Goal: Task Accomplishment & Management: Use online tool/utility

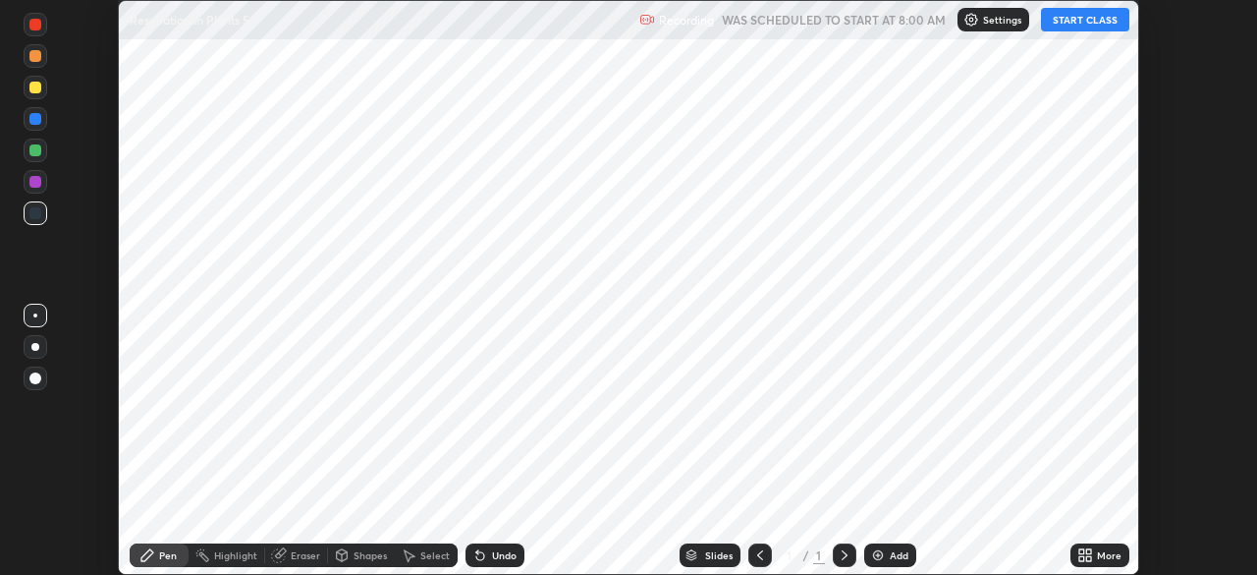
scroll to position [575, 1256]
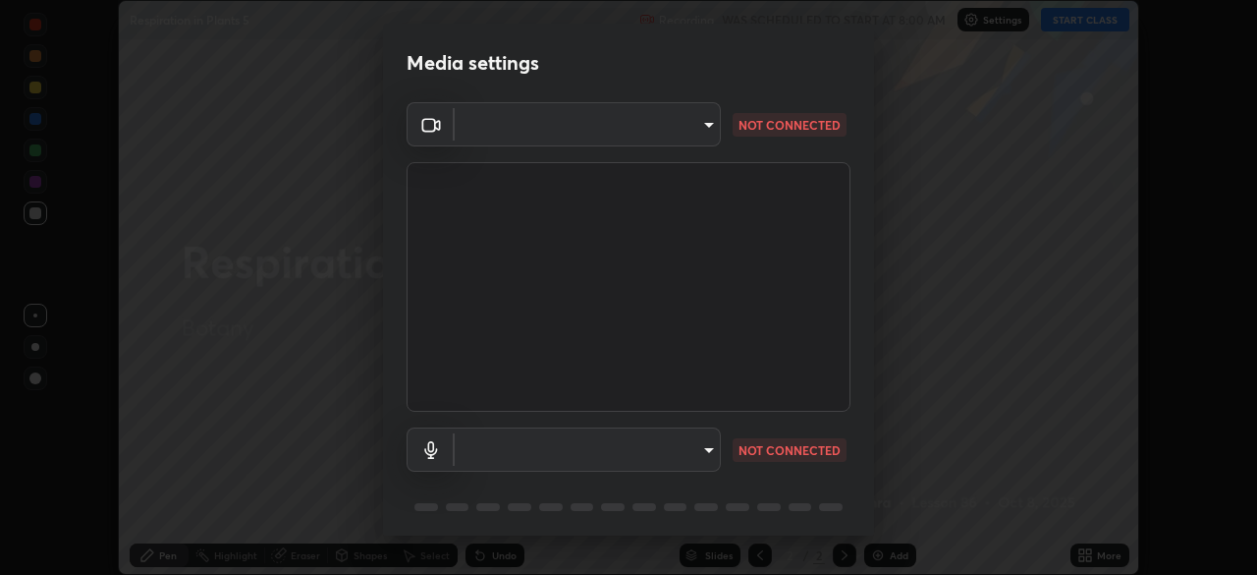
type input "7756d0bd8bc0017cc94789a9a07c49678ac1ef503c39391d0f6dd355ef569251"
click at [660, 134] on body "Erase all Respiration in Plants 5 Recording WAS SCHEDULED TO START AT 8:00 AM S…" at bounding box center [628, 287] width 1257 height 575
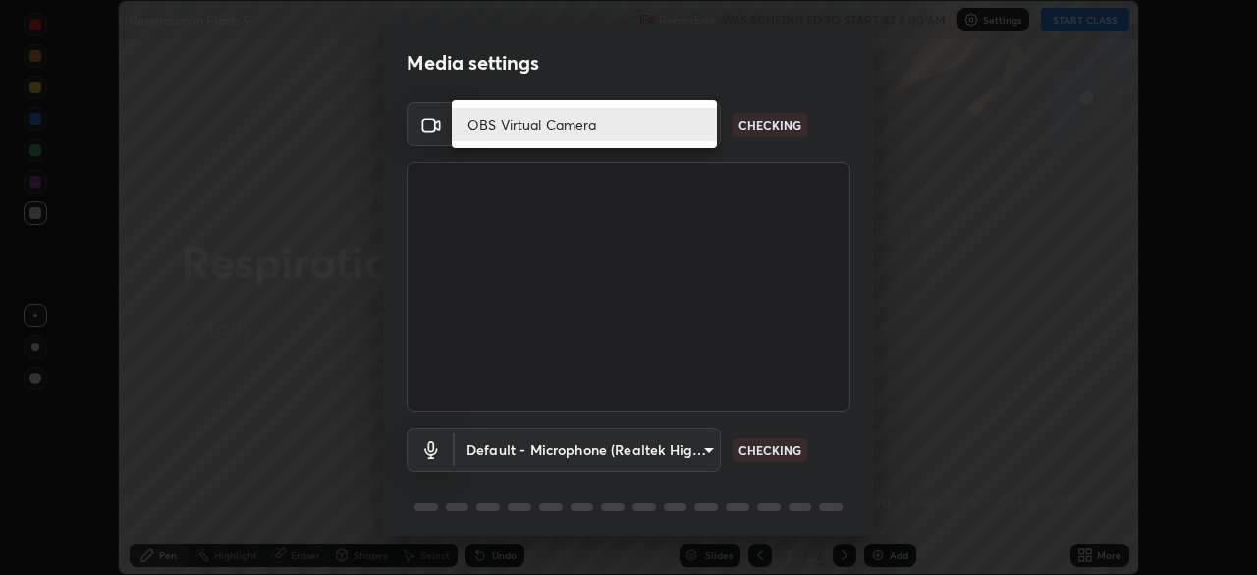
click at [635, 127] on li "OBS Virtual Camera" at bounding box center [584, 124] width 265 height 32
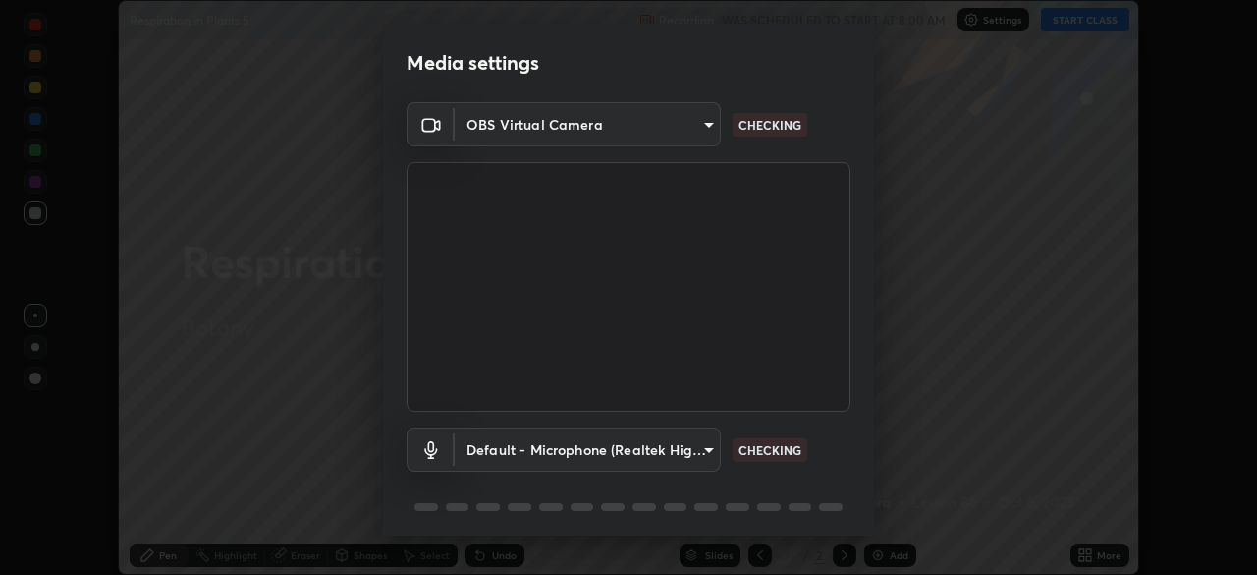
scroll to position [70, 0]
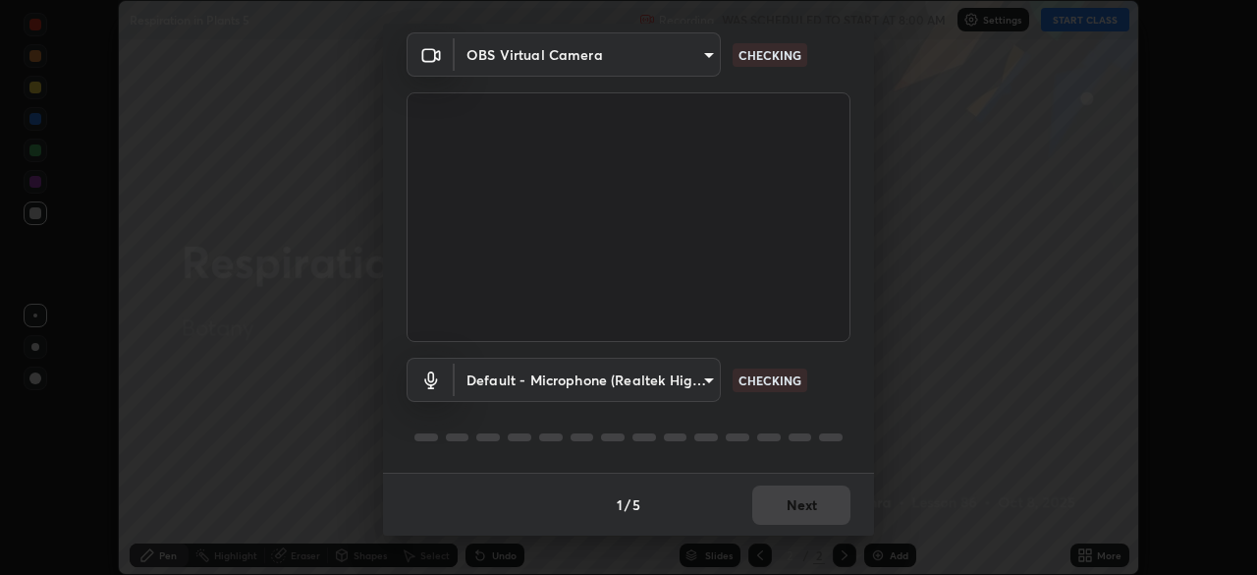
click at [682, 372] on body "Erase all Respiration in Plants 5 Recording WAS SCHEDULED TO START AT 8:00 AM S…" at bounding box center [628, 287] width 1257 height 575
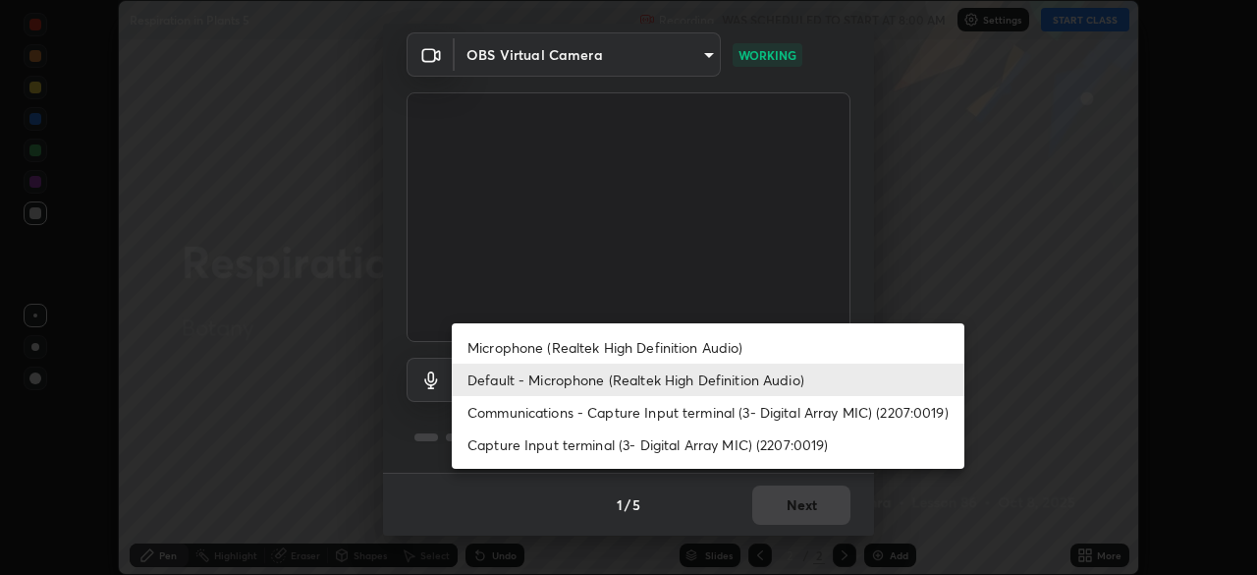
click at [694, 377] on li "Default - Microphone (Realtek High Definition Audio)" at bounding box center [708, 379] width 513 height 32
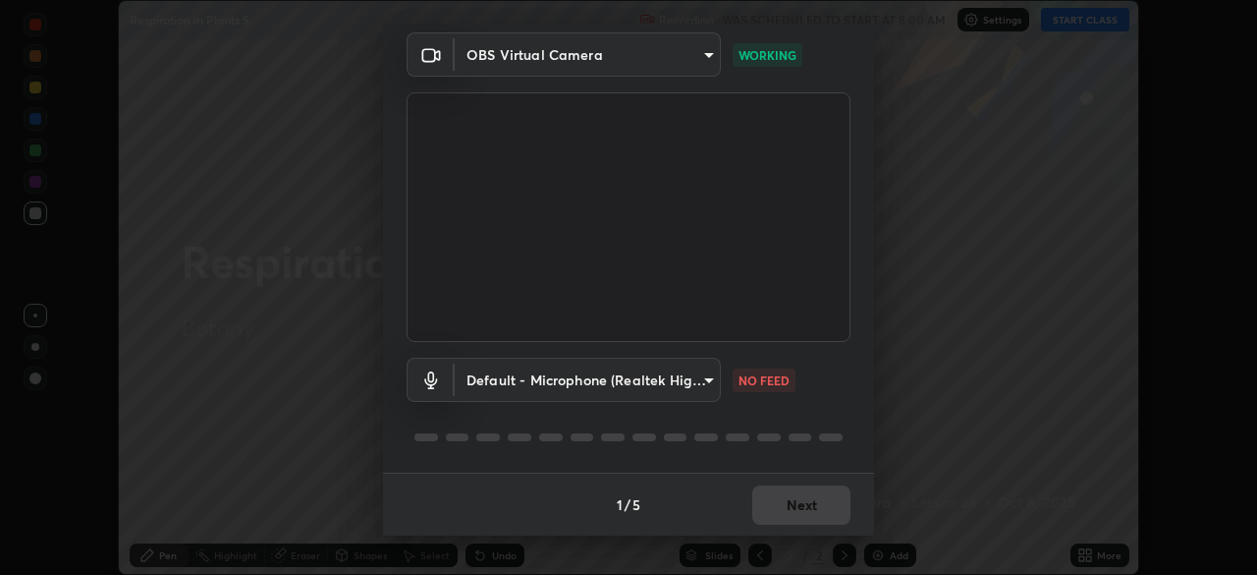
click at [689, 374] on body "Erase all Respiration in Plants 5 Recording WAS SCHEDULED TO START AT 8:00 AM S…" at bounding box center [628, 287] width 1257 height 575
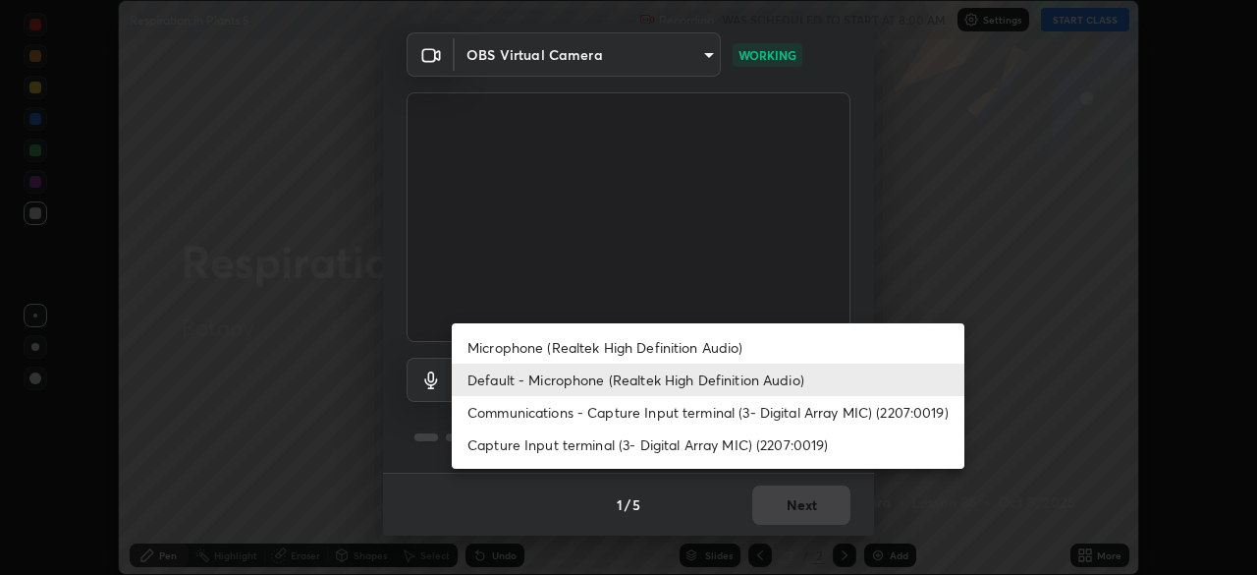
click at [677, 332] on li "Microphone (Realtek High Definition Audio)" at bounding box center [708, 347] width 513 height 32
type input "f178ba88f0715e8f23218a3aa68ac236c3de51dfee679cee8558c5692846692d"
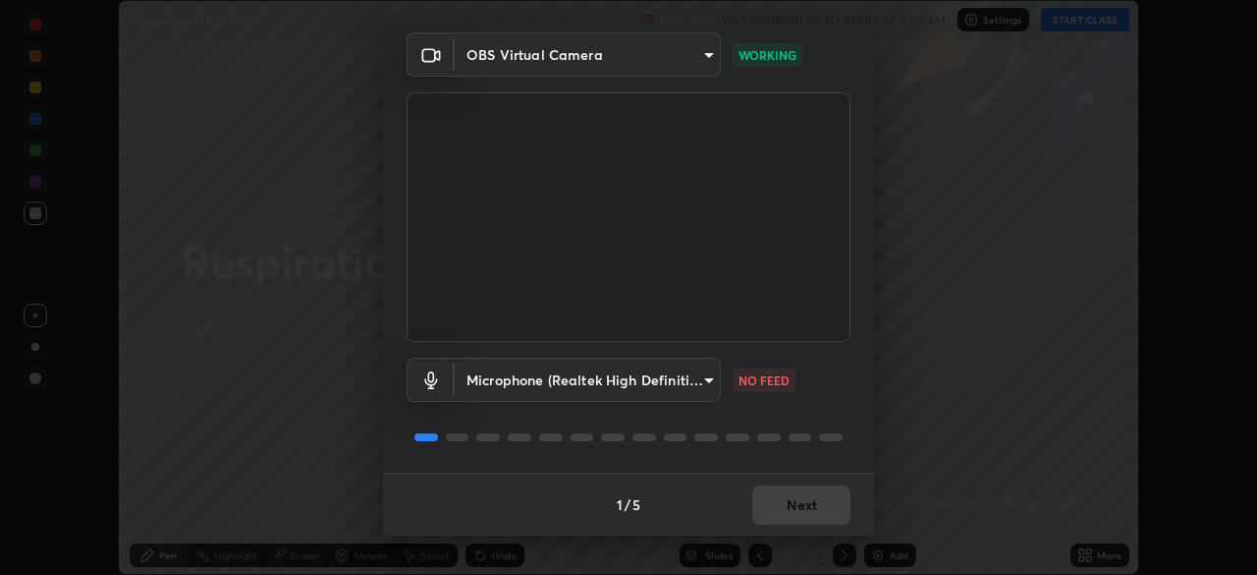
click at [794, 499] on div "1 / 5 Next" at bounding box center [628, 503] width 491 height 63
click at [806, 505] on button "Next" at bounding box center [801, 504] width 98 height 39
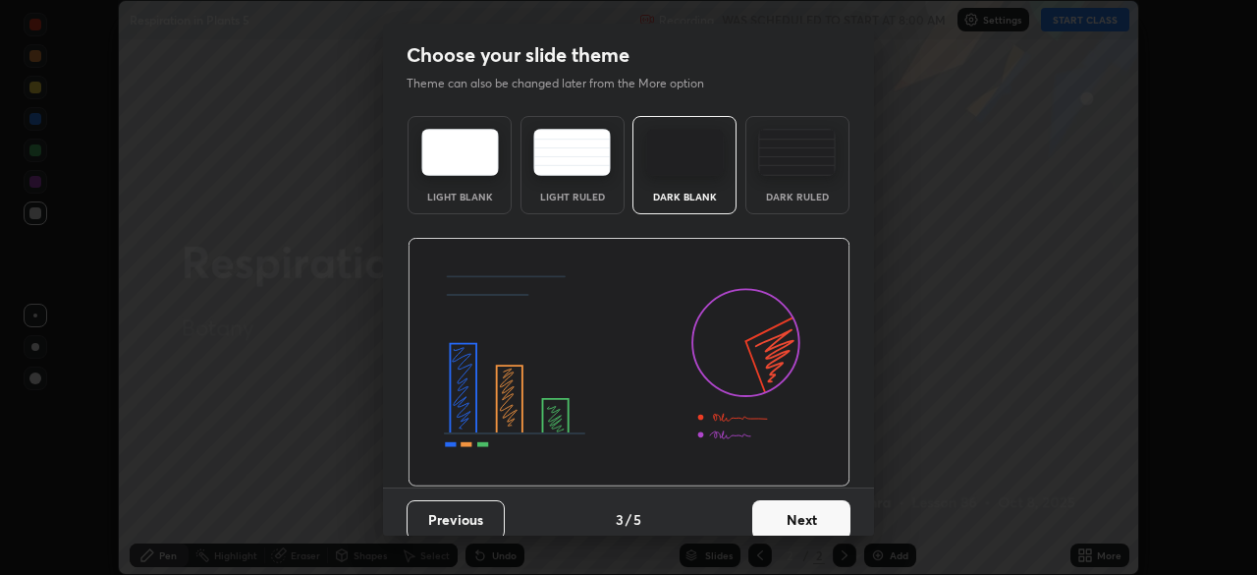
click at [813, 513] on button "Next" at bounding box center [801, 519] width 98 height 39
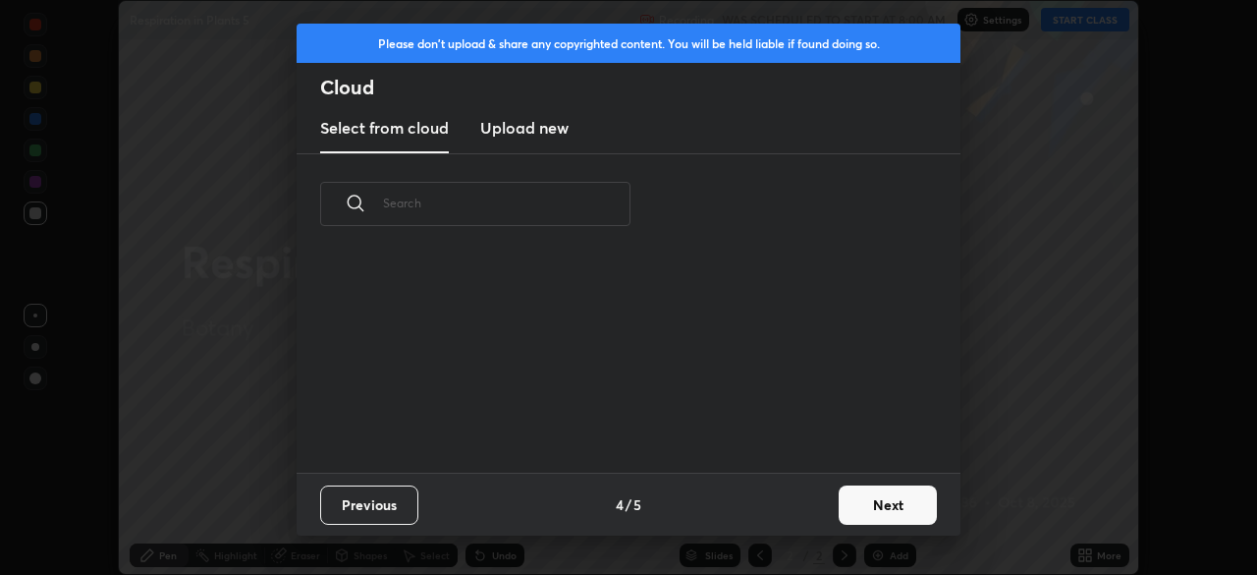
scroll to position [7, 11]
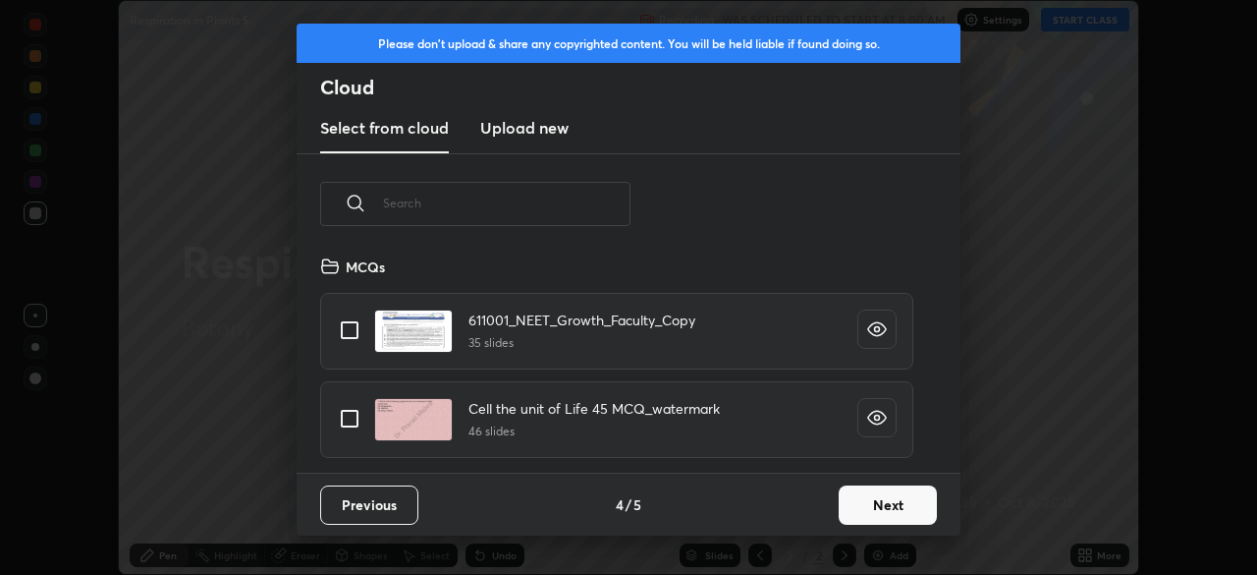
click at [590, 199] on input "text" at bounding box center [507, 202] width 248 height 83
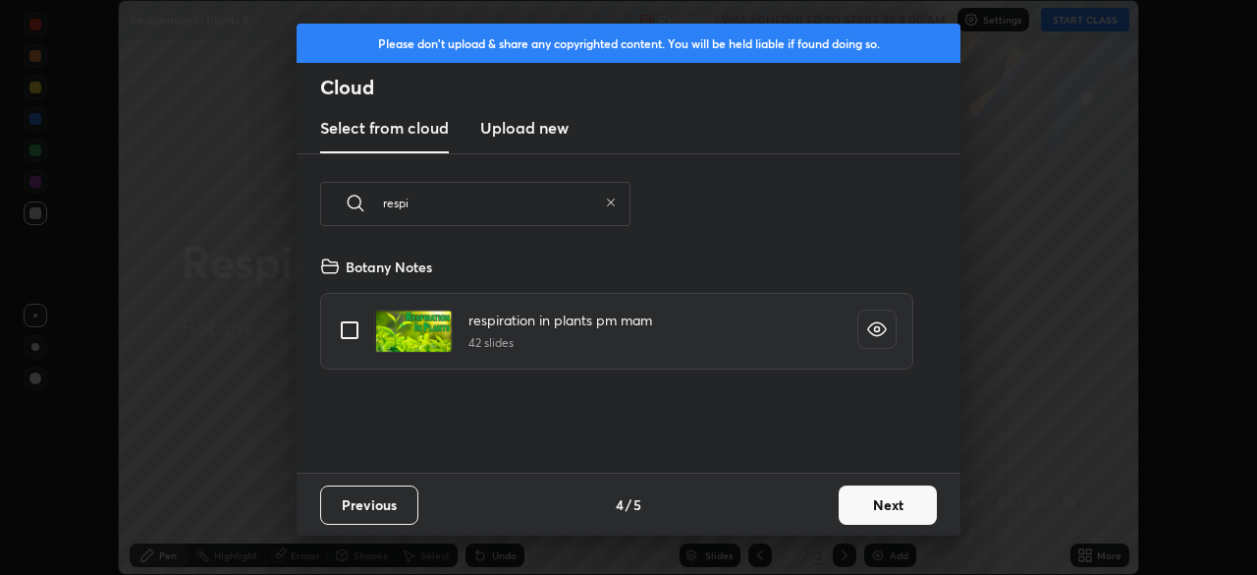
type input "respi"
click at [345, 326] on input "grid" at bounding box center [349, 329] width 41 height 41
checkbox input "true"
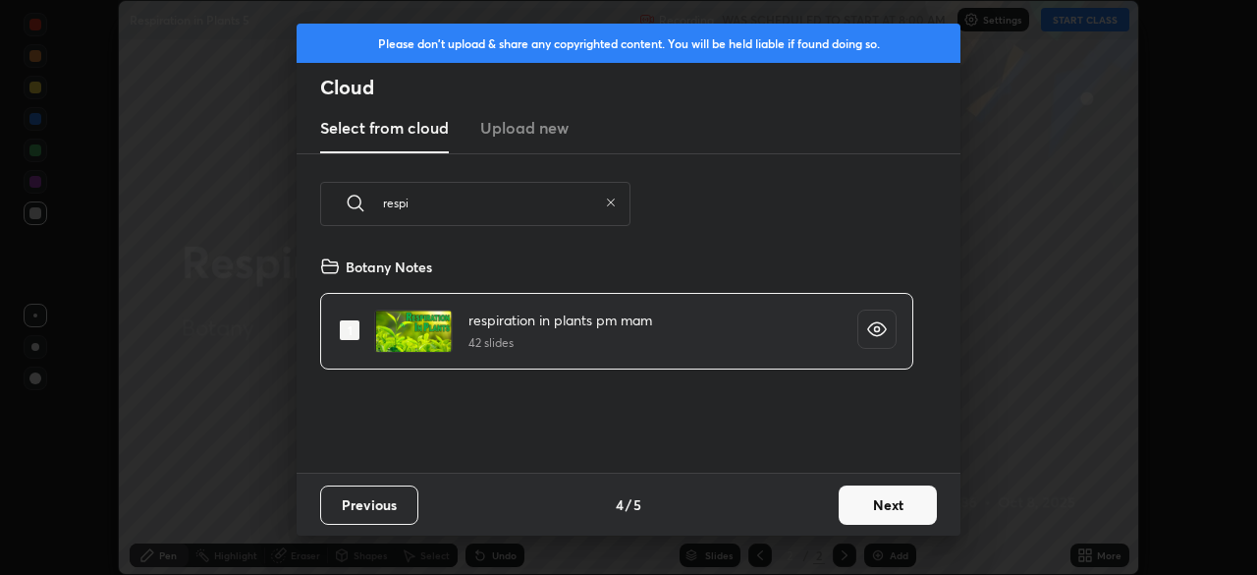
click at [889, 514] on button "Next" at bounding box center [888, 504] width 98 height 39
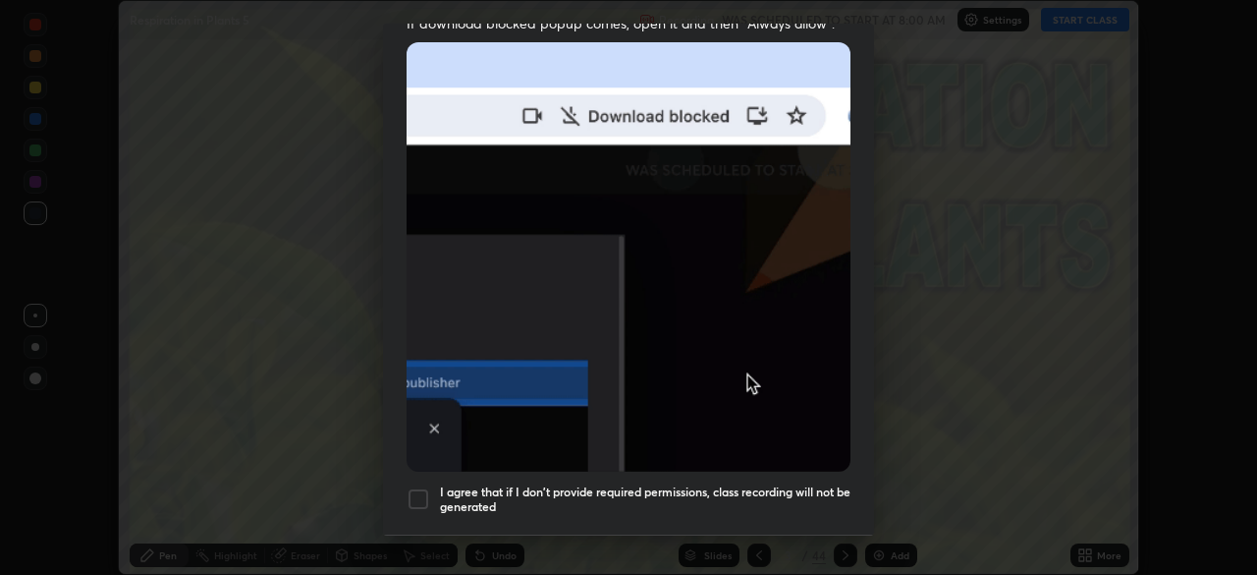
scroll to position [470, 0]
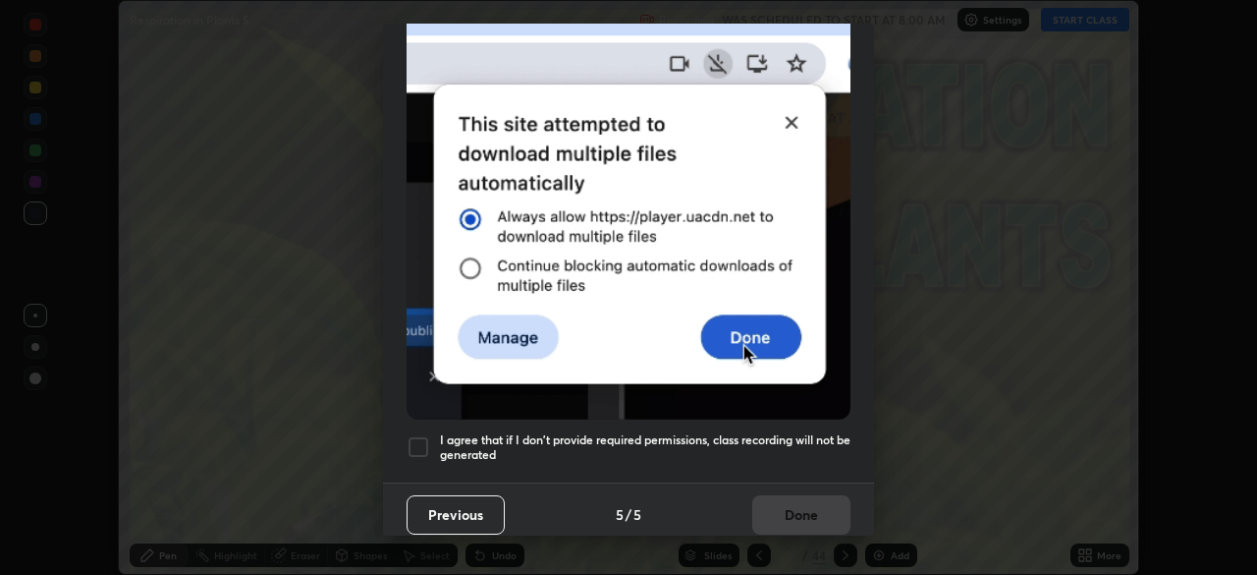
click at [416, 444] on div at bounding box center [419, 447] width 24 height 24
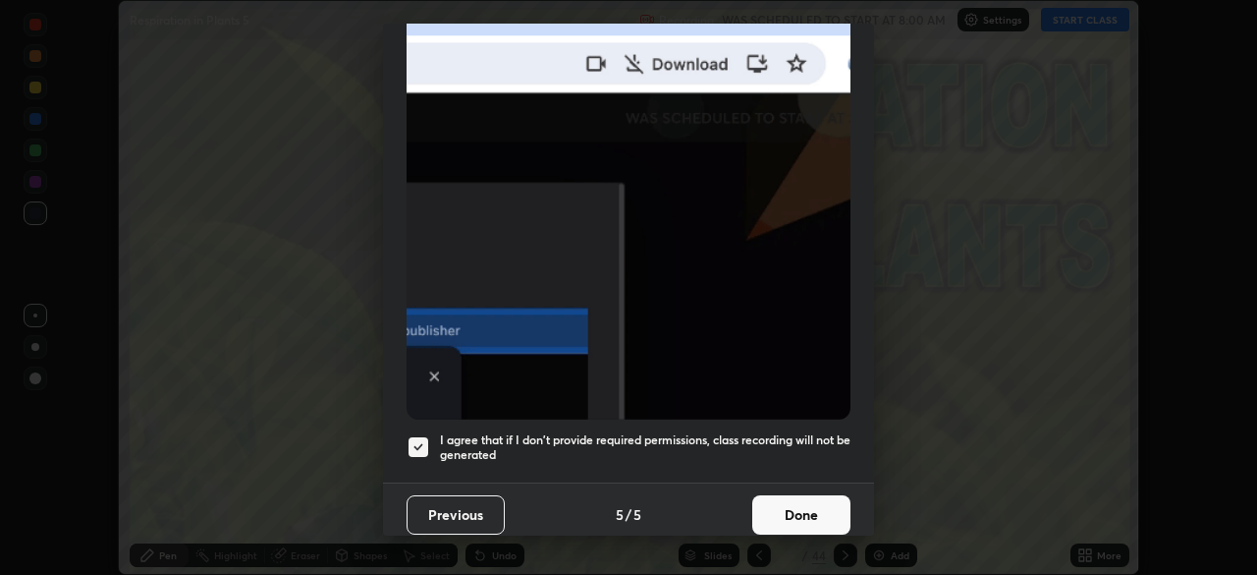
click at [808, 498] on button "Done" at bounding box center [801, 514] width 98 height 39
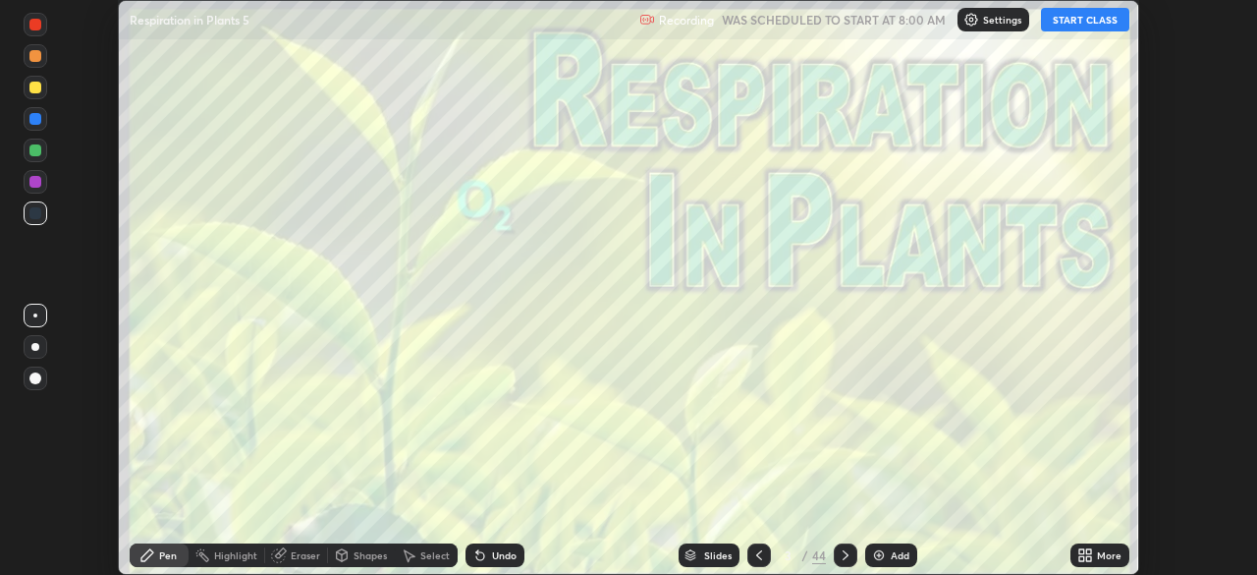
click at [1081, 14] on button "START CLASS" at bounding box center [1085, 20] width 88 height 24
click at [820, 557] on div "44" at bounding box center [819, 555] width 14 height 18
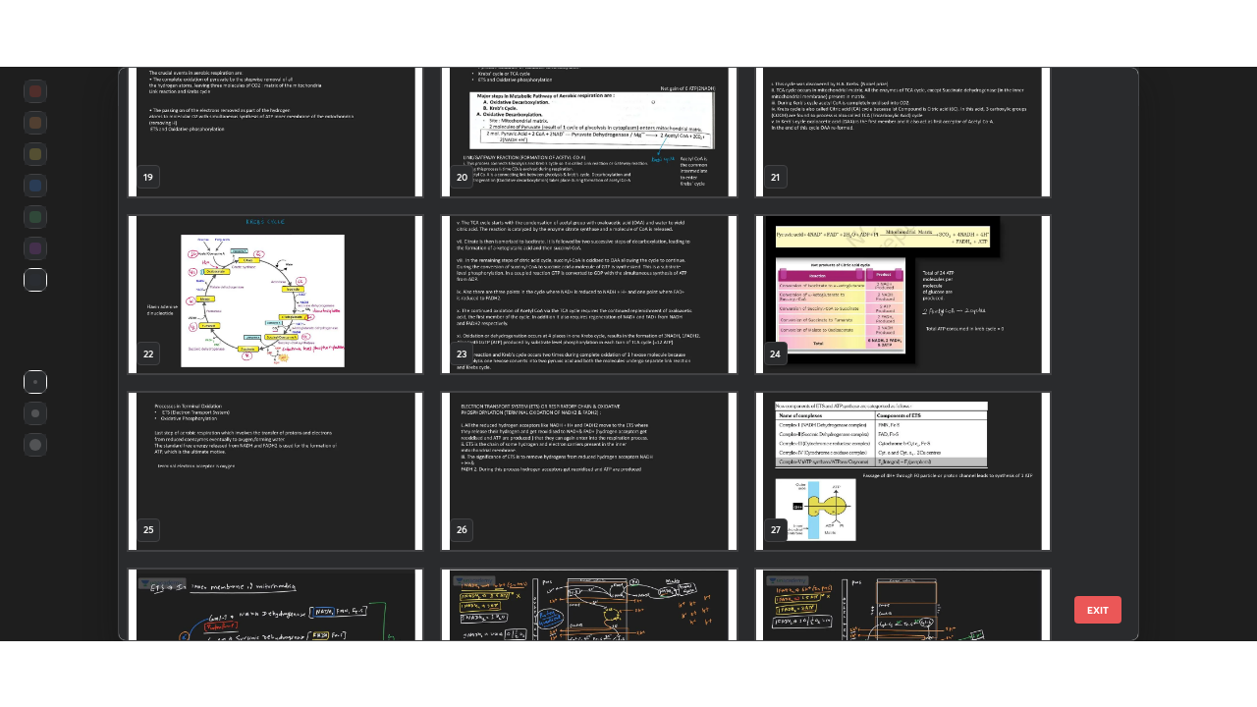
scroll to position [1067, 0]
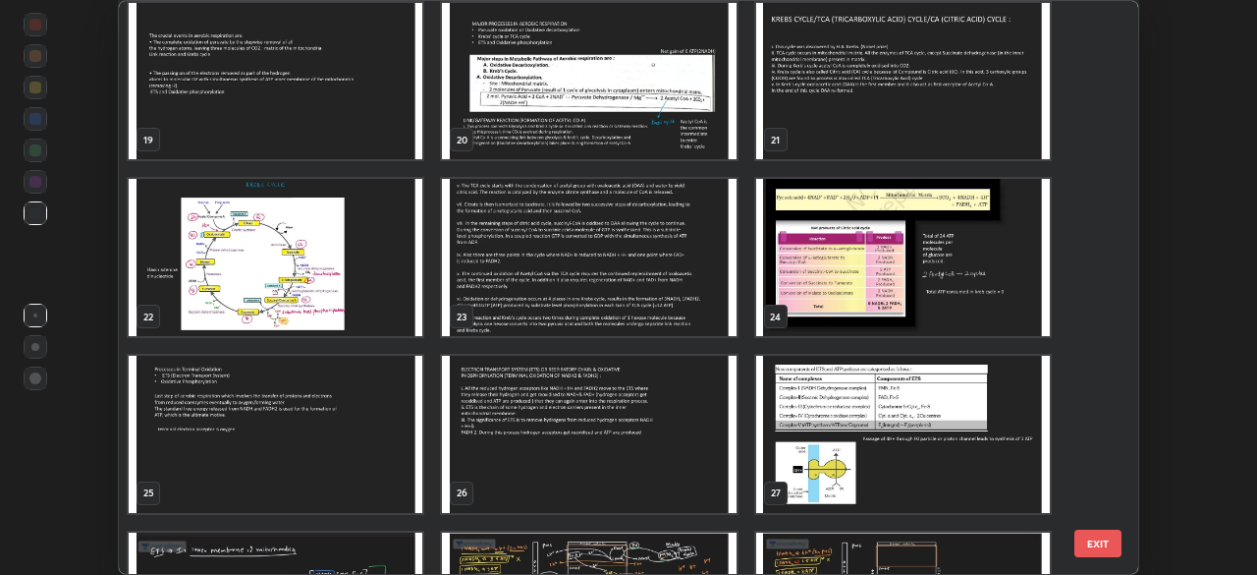
click at [341, 289] on img "grid" at bounding box center [276, 257] width 294 height 157
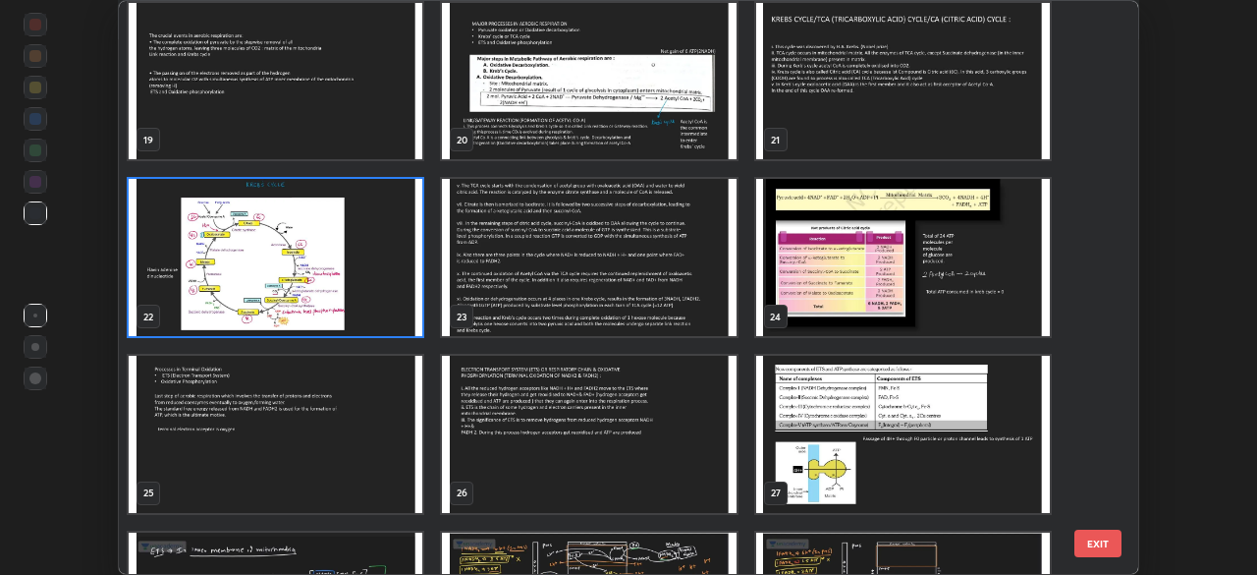
click at [344, 285] on img "grid" at bounding box center [276, 257] width 294 height 157
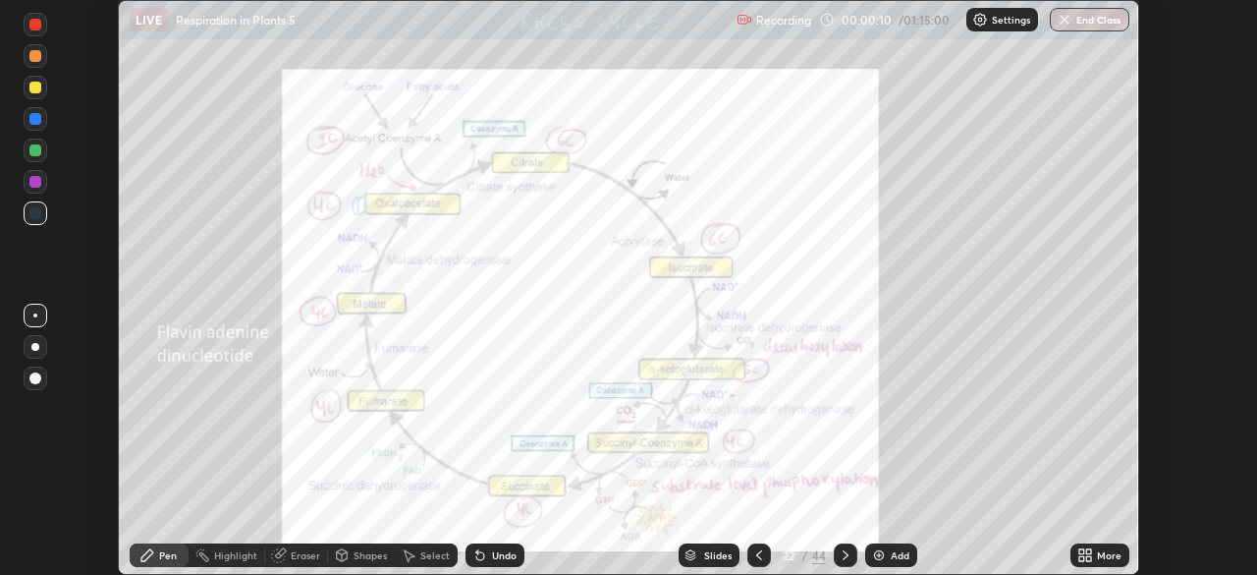
click at [1102, 556] on div "More" at bounding box center [1109, 555] width 25 height 10
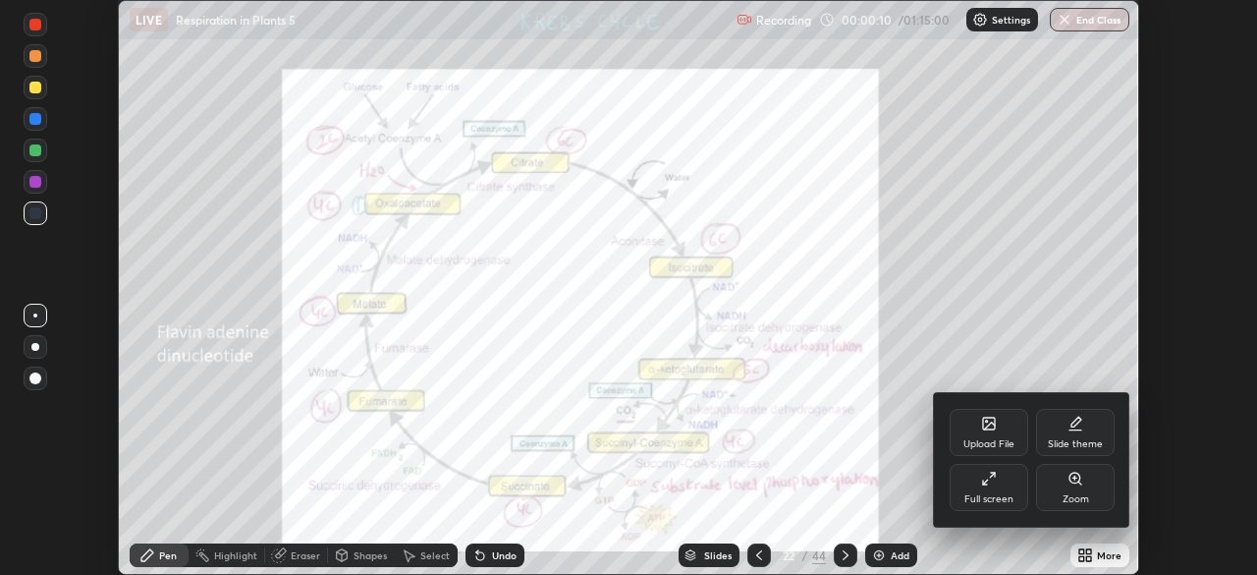
click at [995, 490] on div "Full screen" at bounding box center [989, 487] width 79 height 47
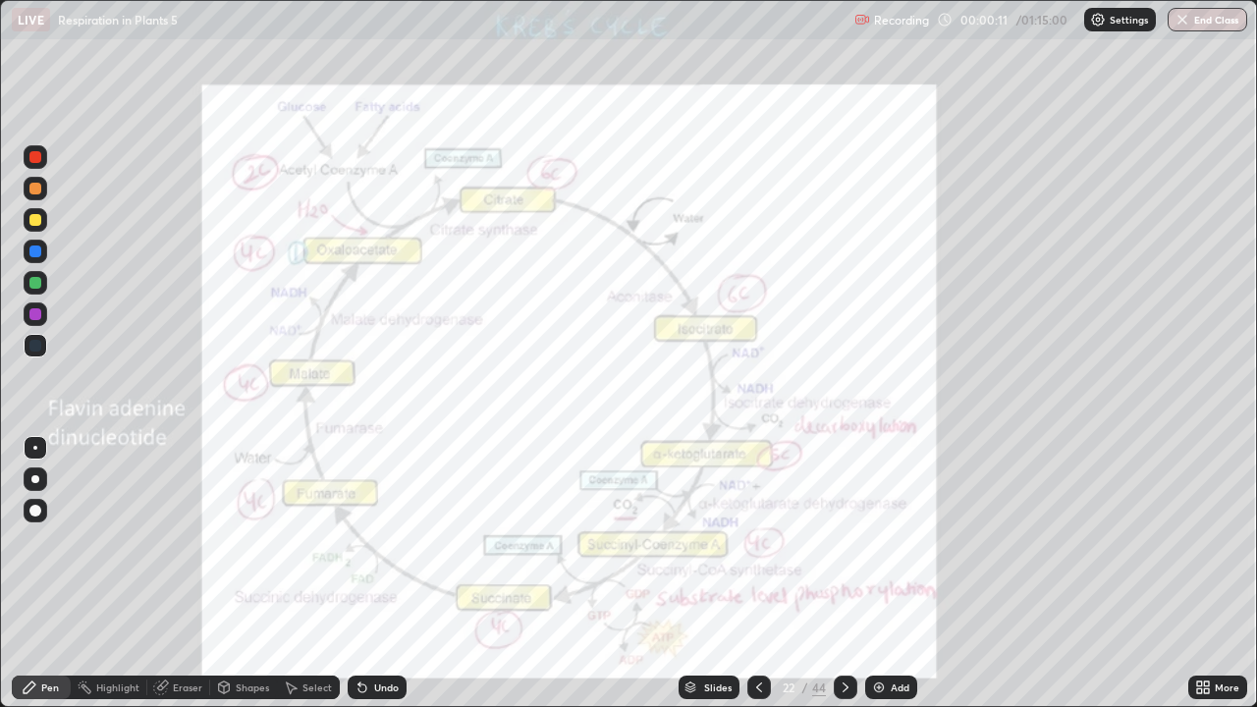
scroll to position [707, 1257]
click at [846, 574] on icon at bounding box center [846, 688] width 16 height 16
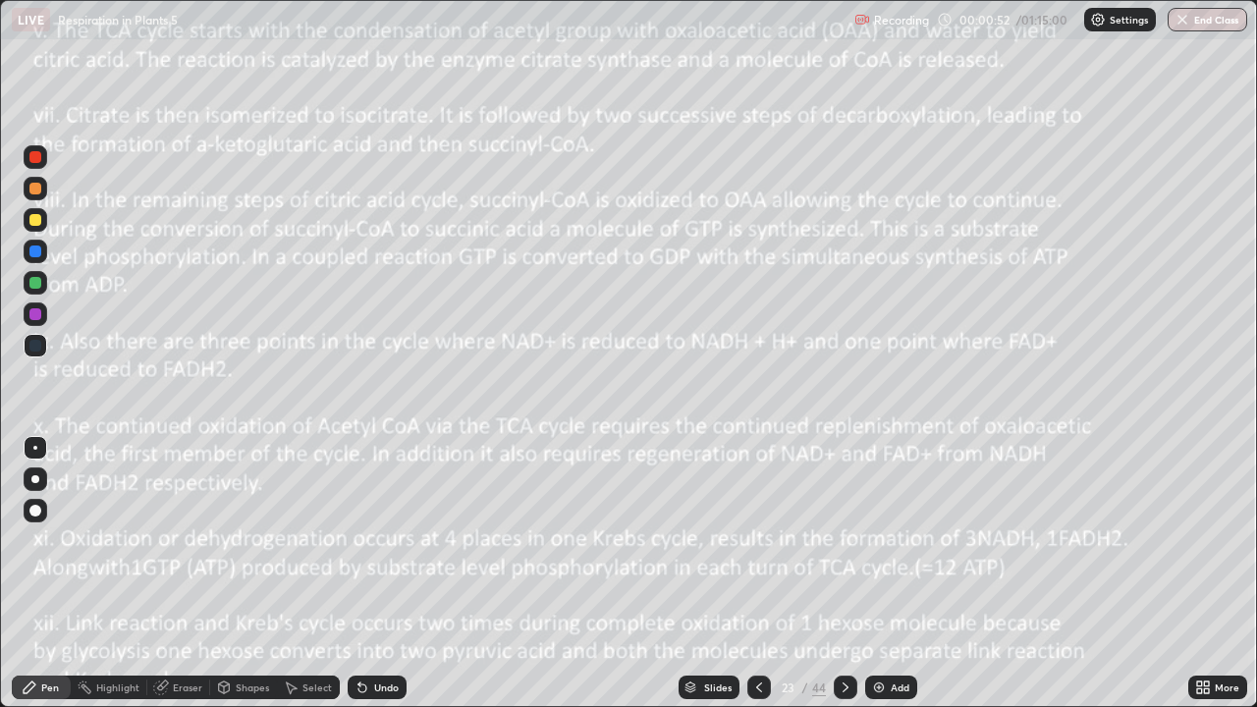
click at [32, 214] on div at bounding box center [35, 220] width 12 height 12
click at [755, 574] on div at bounding box center [759, 688] width 24 height 24
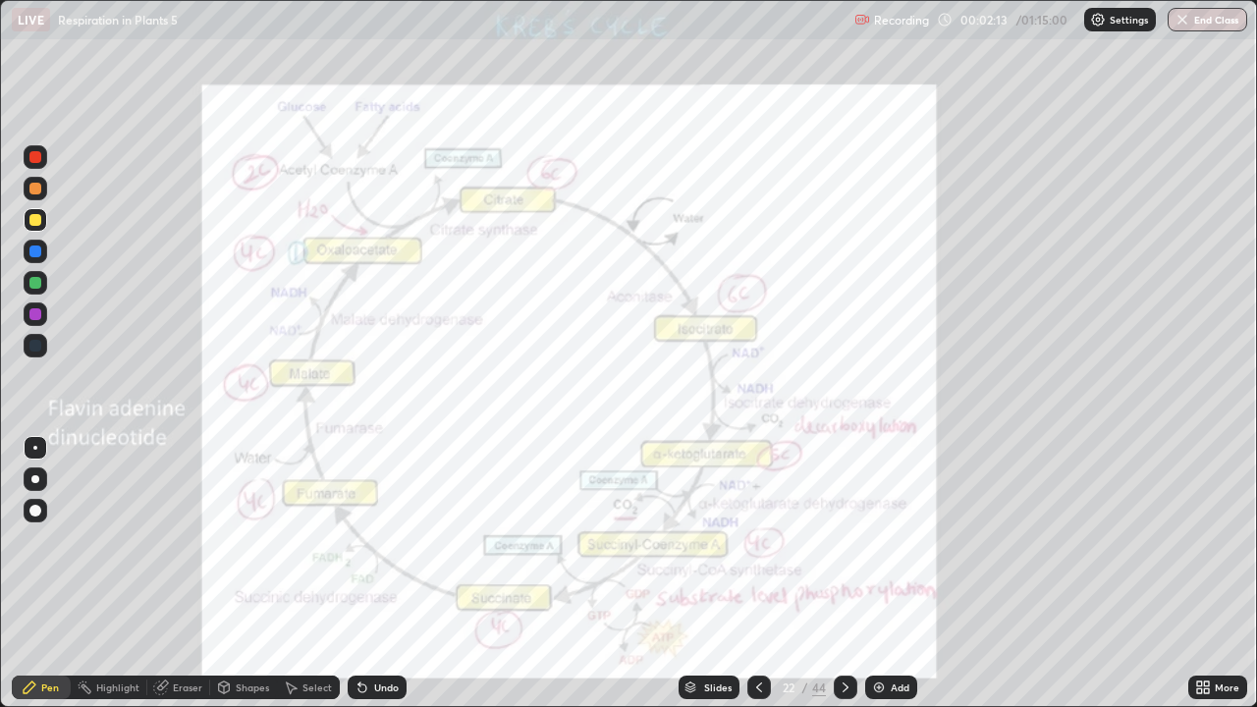
click at [843, 574] on icon at bounding box center [846, 688] width 16 height 16
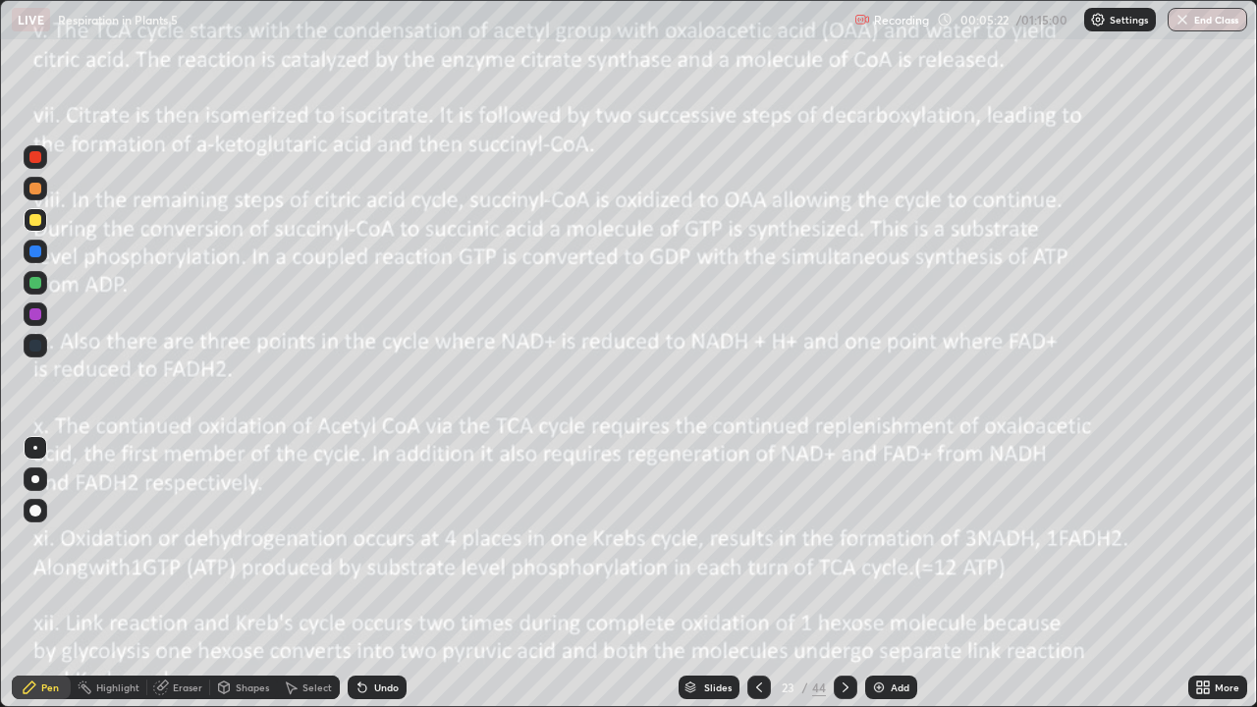
click at [756, 574] on icon at bounding box center [759, 688] width 6 height 10
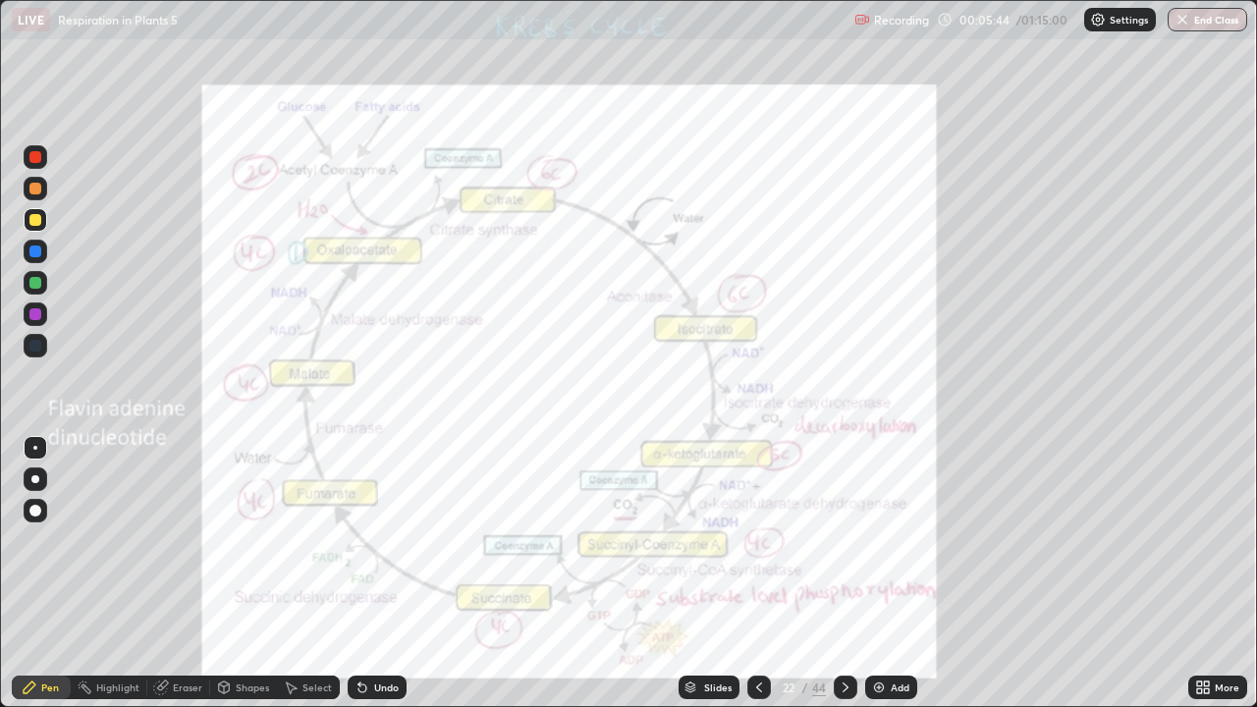
click at [845, 574] on icon at bounding box center [846, 688] width 16 height 16
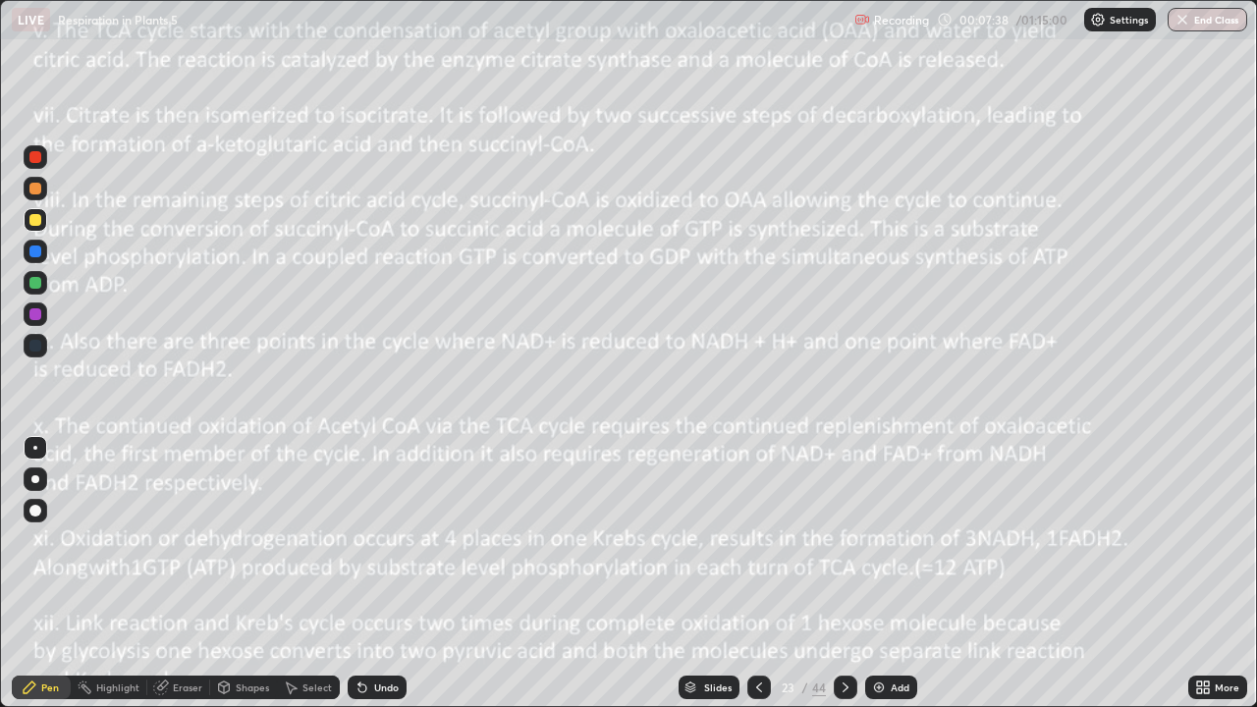
click at [1223, 574] on div "More" at bounding box center [1227, 688] width 25 height 10
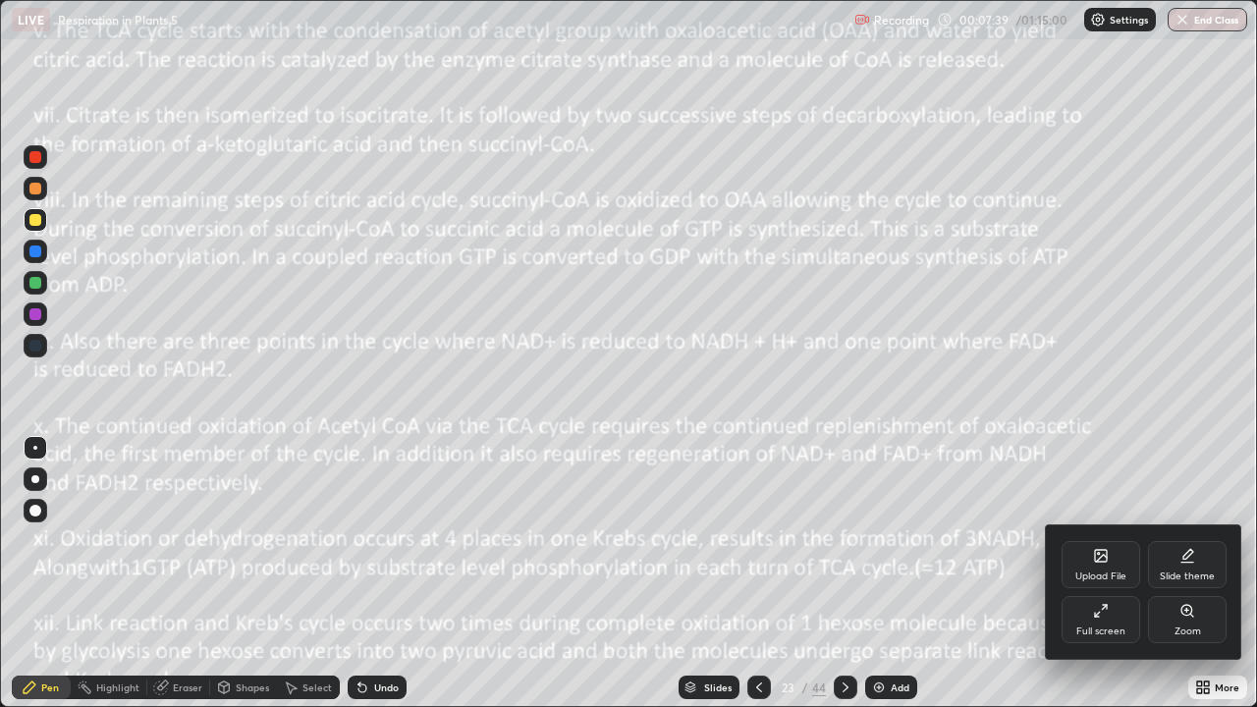
click at [1204, 574] on div "Zoom" at bounding box center [1187, 619] width 79 height 47
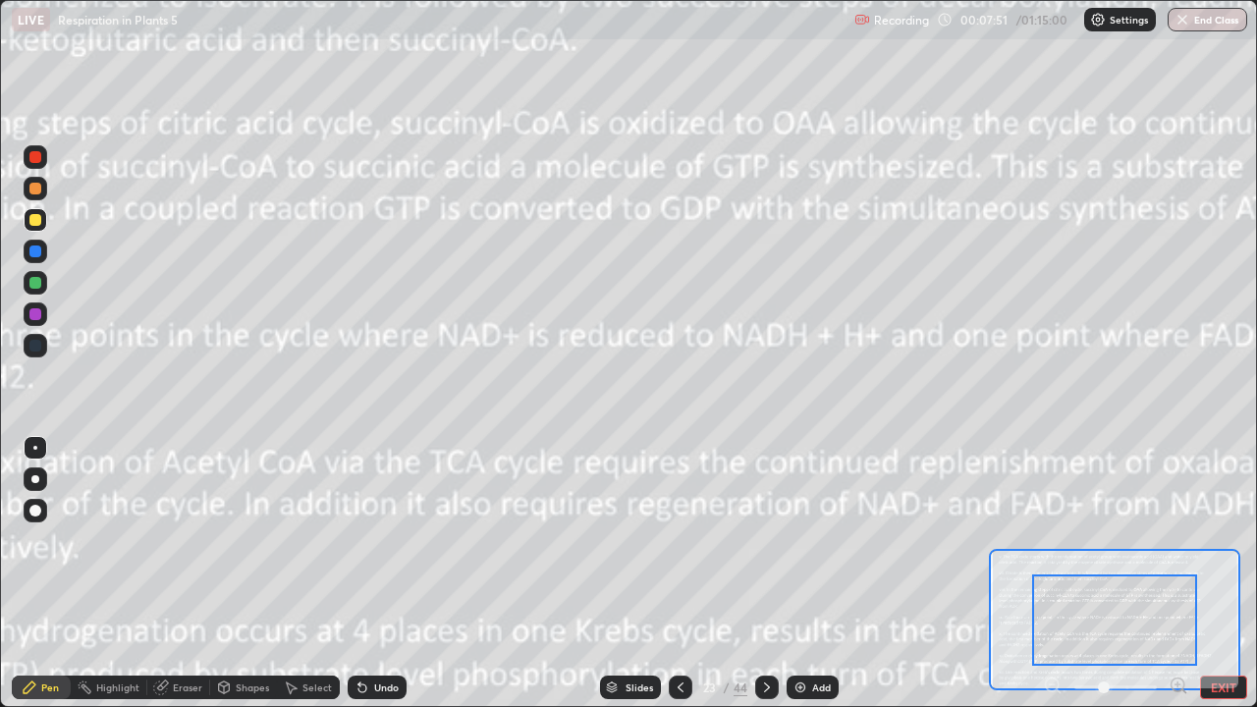
click at [1231, 574] on button "EXIT" at bounding box center [1223, 688] width 47 height 24
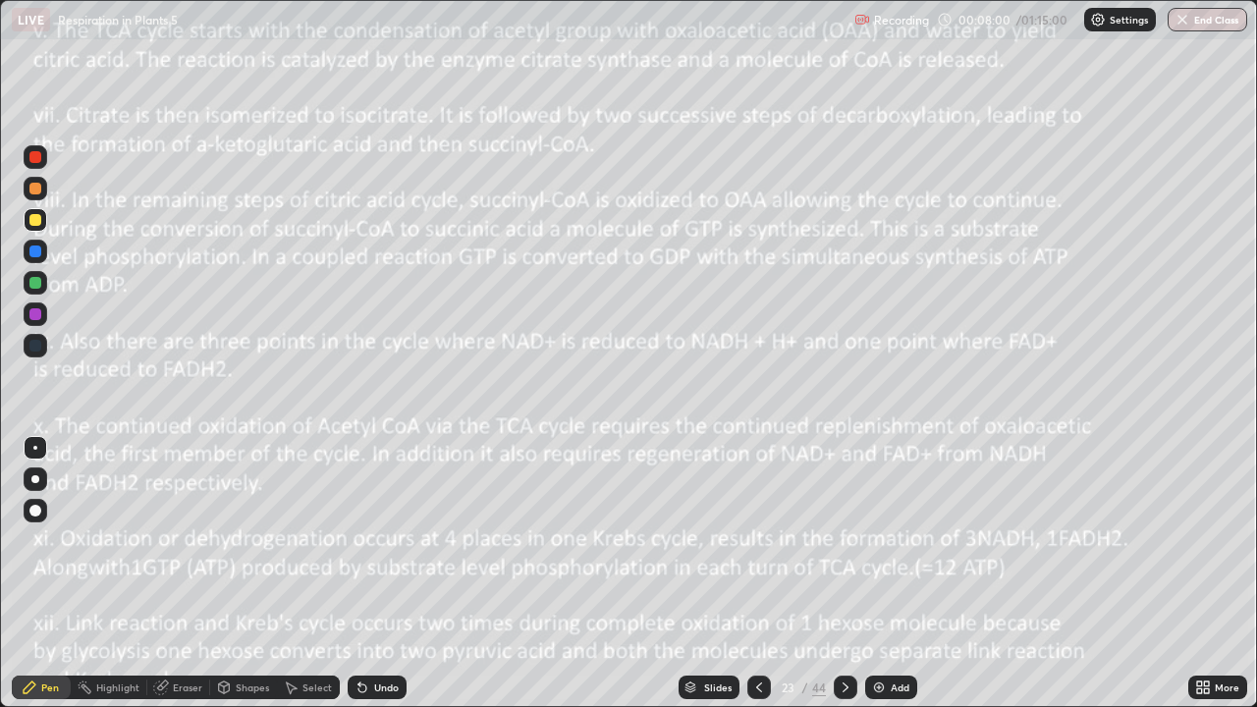
click at [843, 574] on icon at bounding box center [846, 688] width 16 height 16
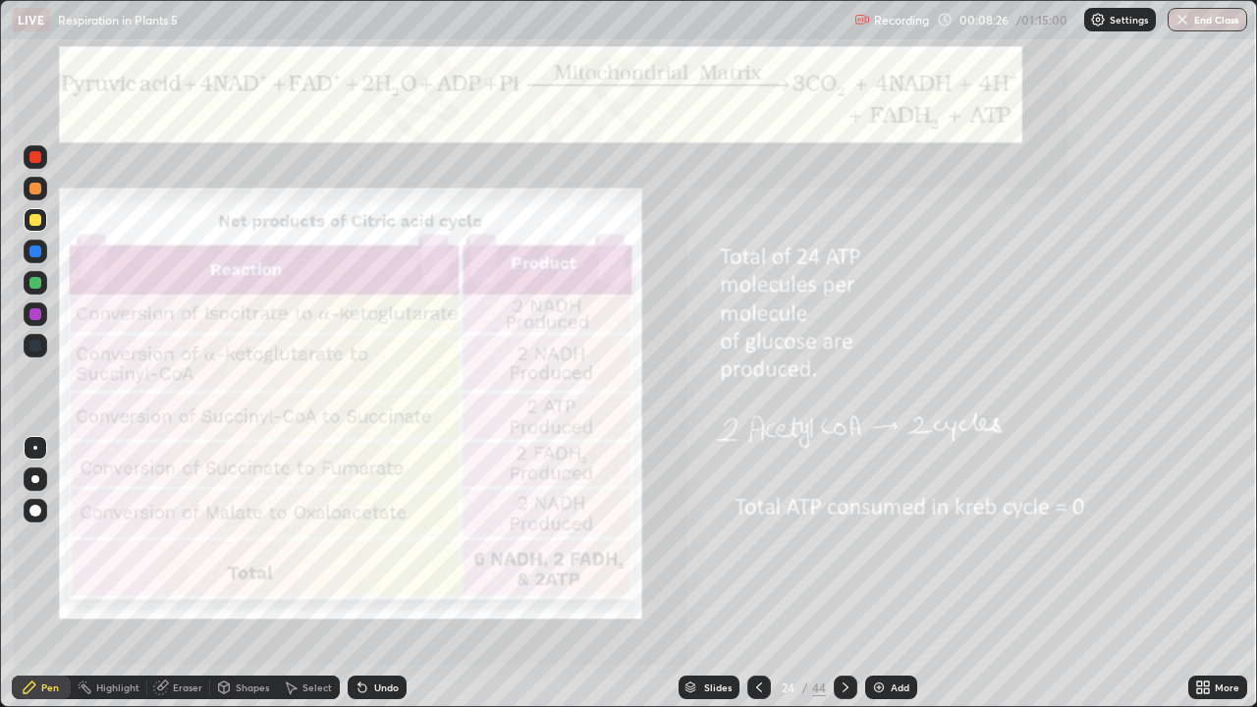
click at [843, 574] on icon at bounding box center [846, 688] width 16 height 16
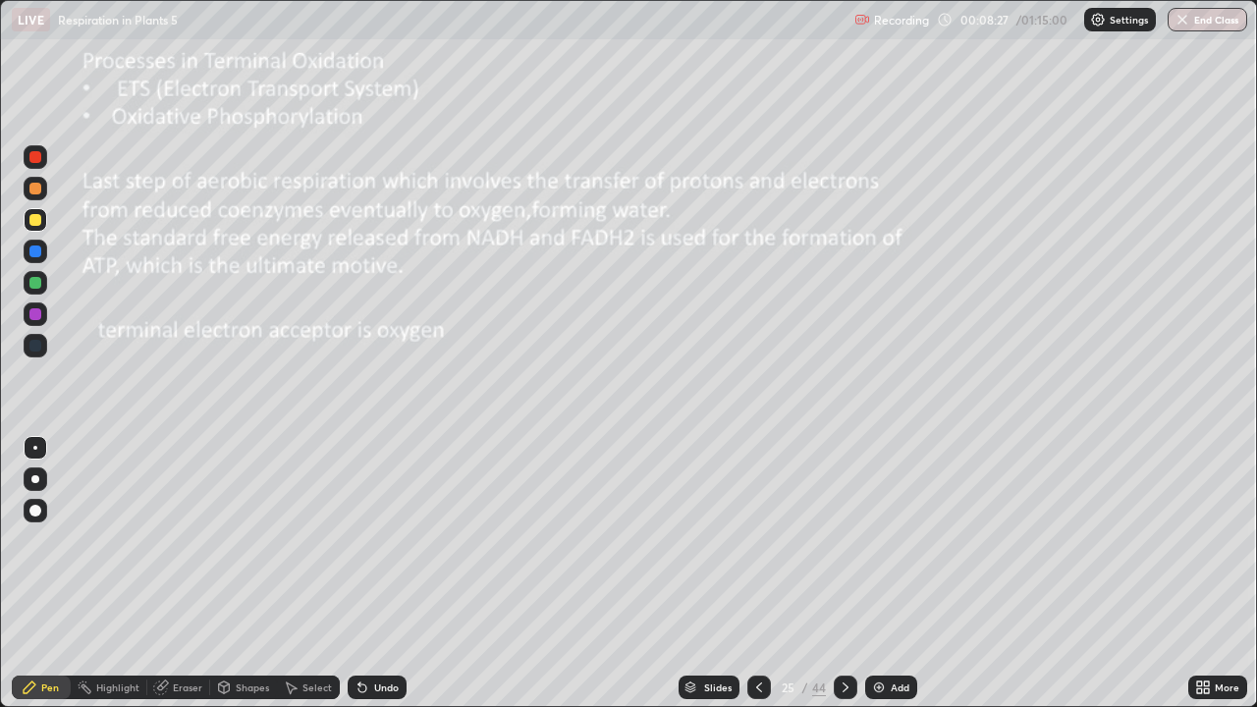
click at [750, 574] on div at bounding box center [759, 688] width 24 height 24
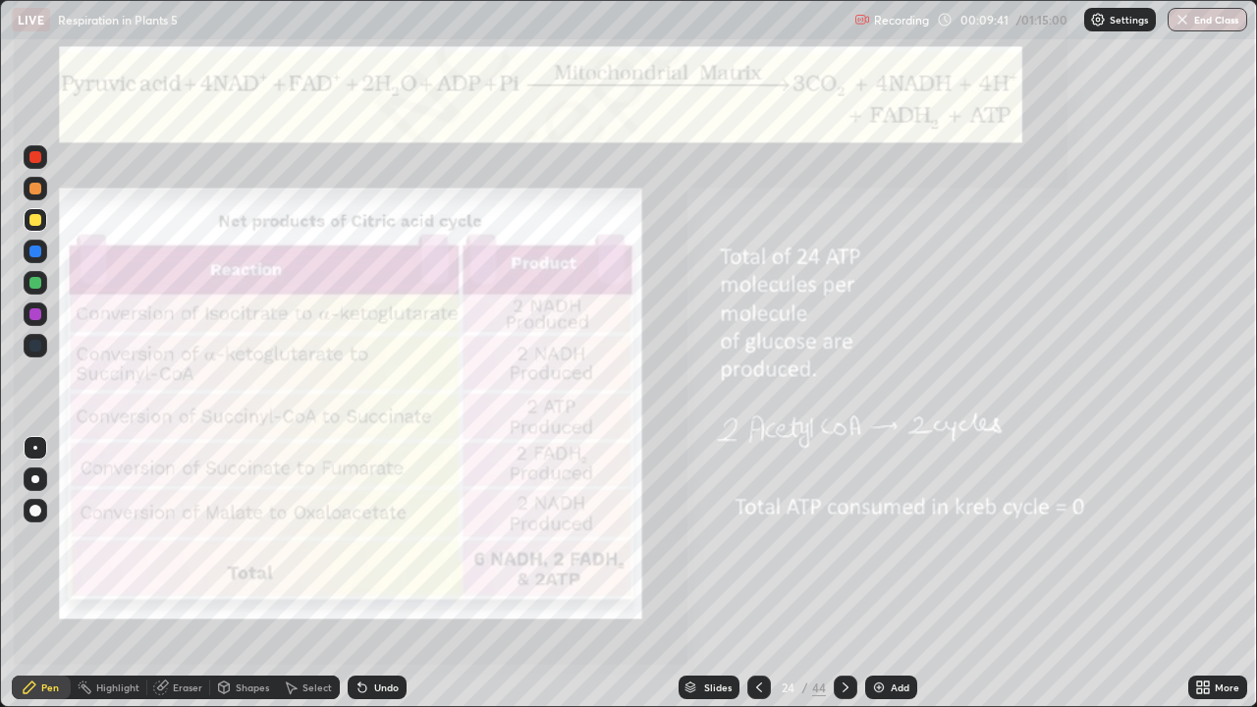
click at [819, 574] on div "44" at bounding box center [819, 688] width 14 height 18
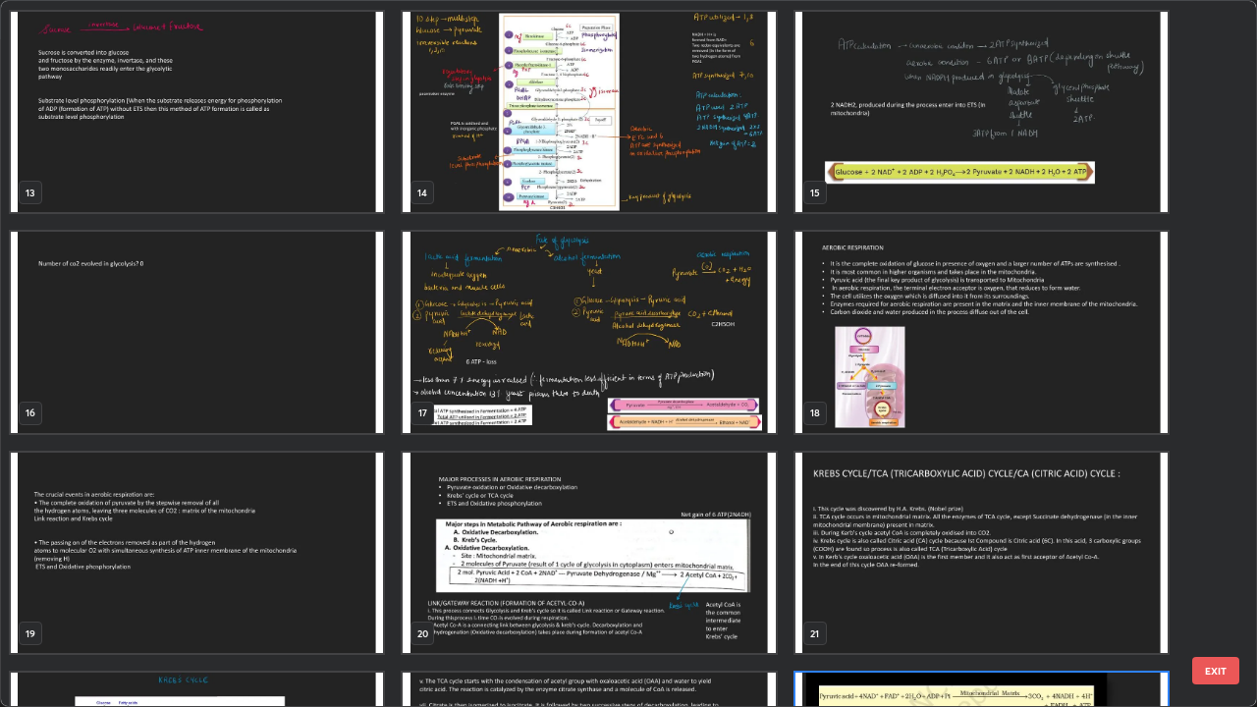
scroll to position [883, 0]
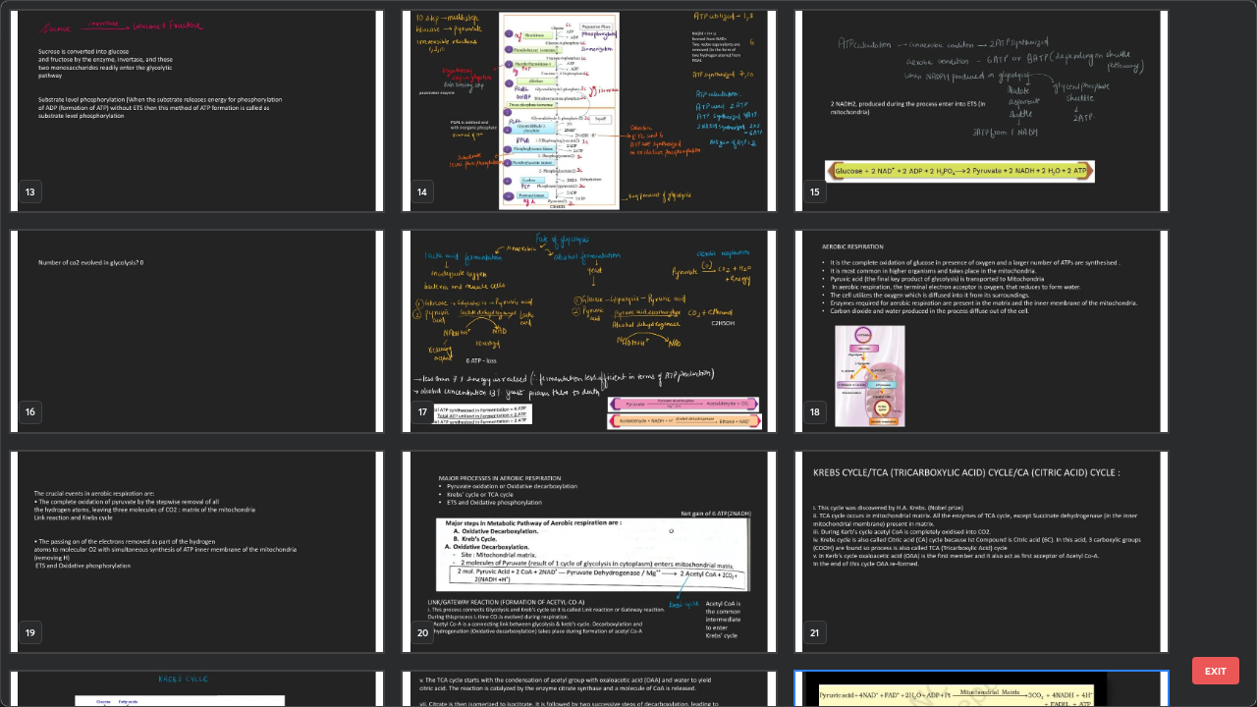
click at [1075, 396] on img "grid" at bounding box center [982, 331] width 372 height 201
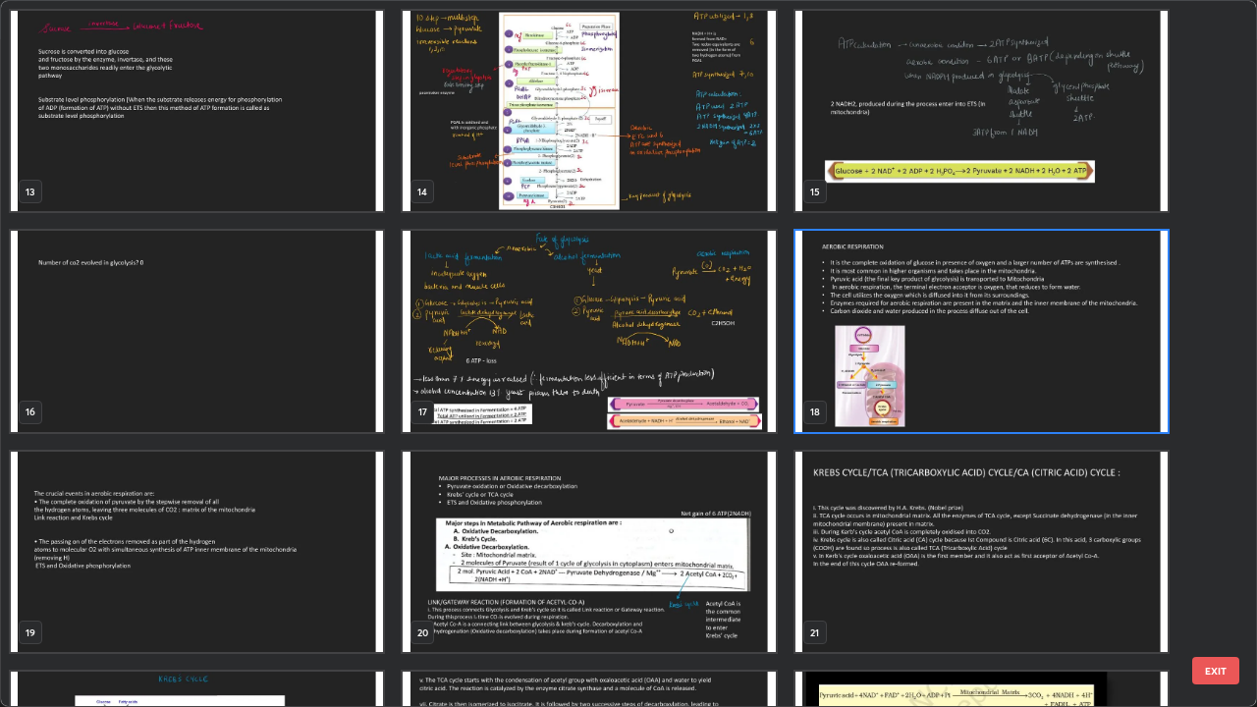
click at [1075, 402] on img "grid" at bounding box center [982, 331] width 372 height 201
click at [1074, 402] on img "grid" at bounding box center [982, 331] width 372 height 201
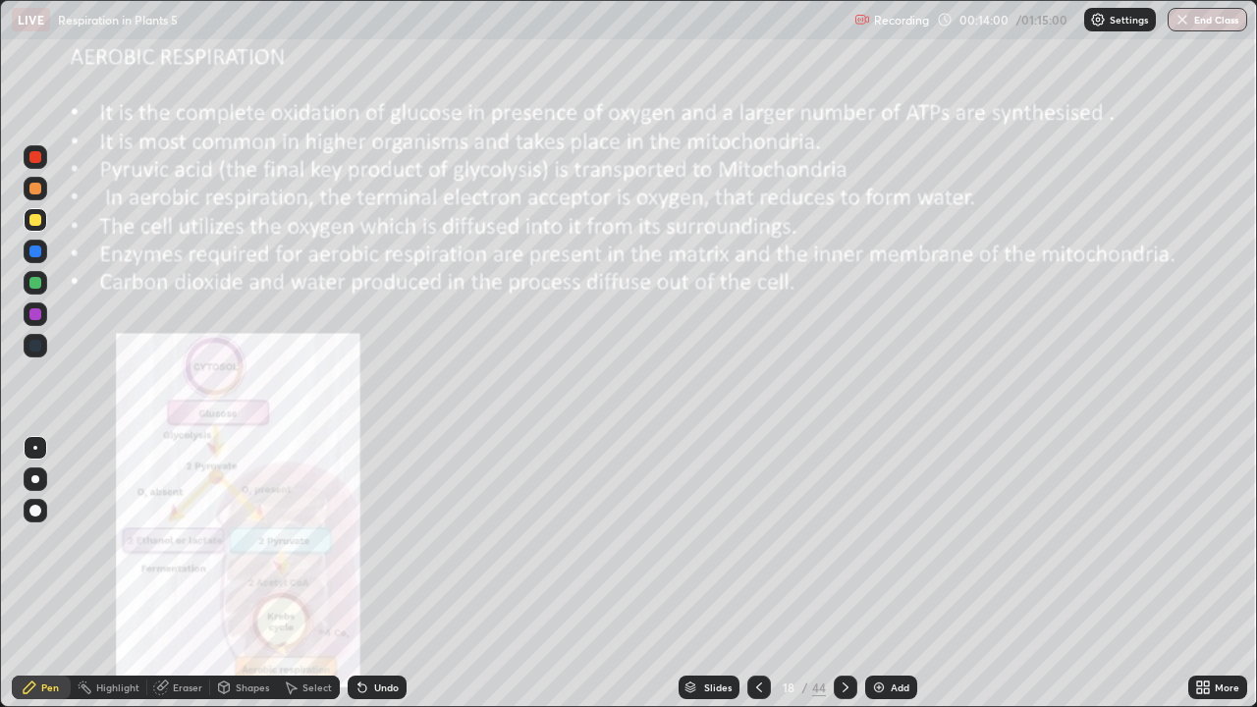
click at [848, 574] on div at bounding box center [846, 688] width 24 height 24
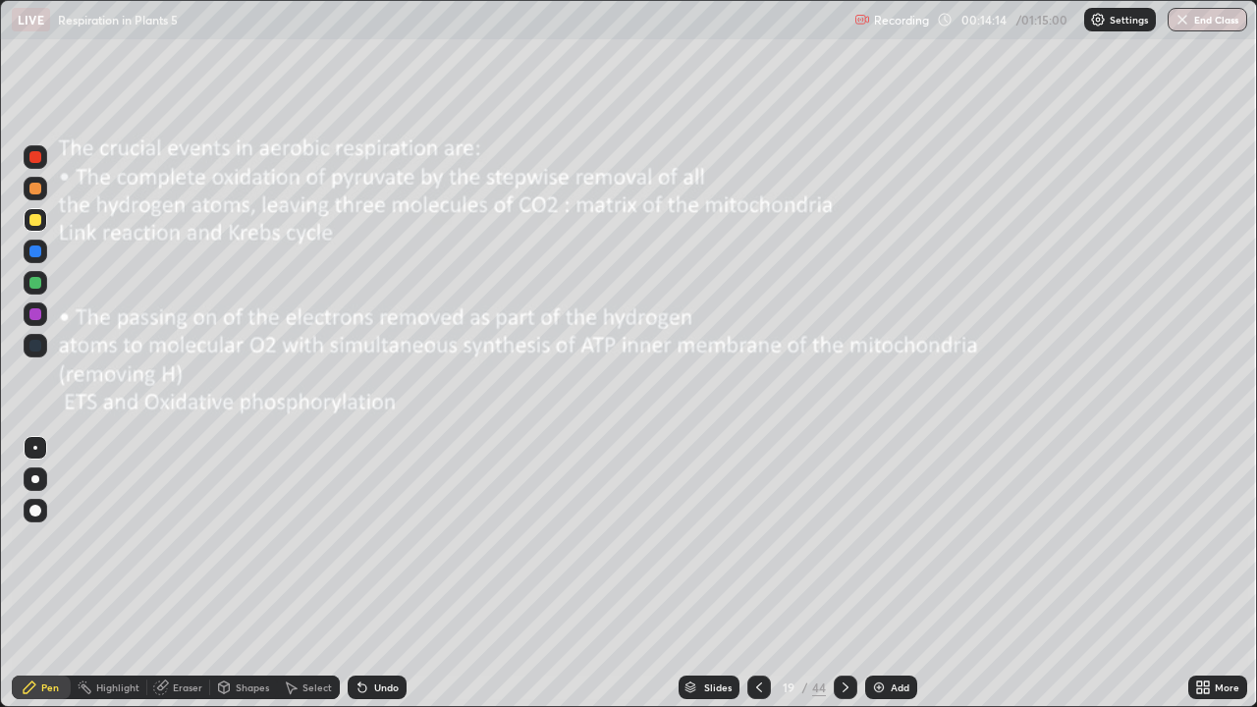
click at [838, 574] on div at bounding box center [846, 688] width 24 height 24
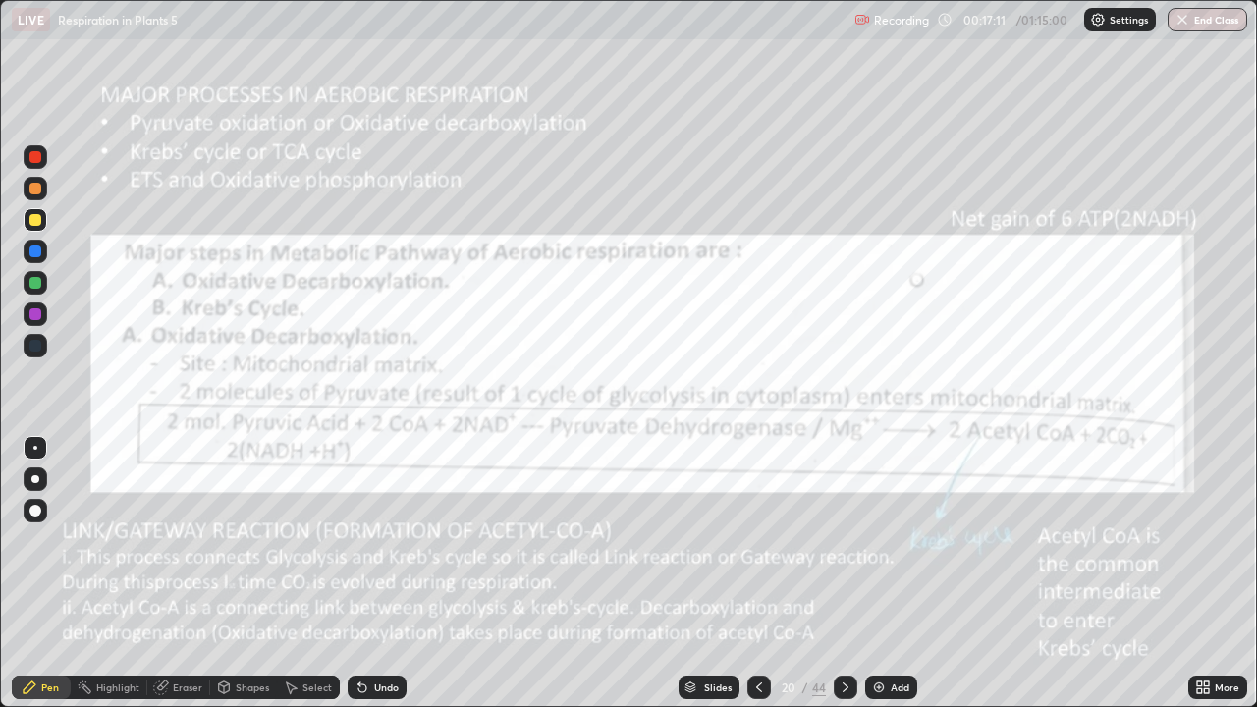
click at [840, 574] on icon at bounding box center [846, 688] width 16 height 16
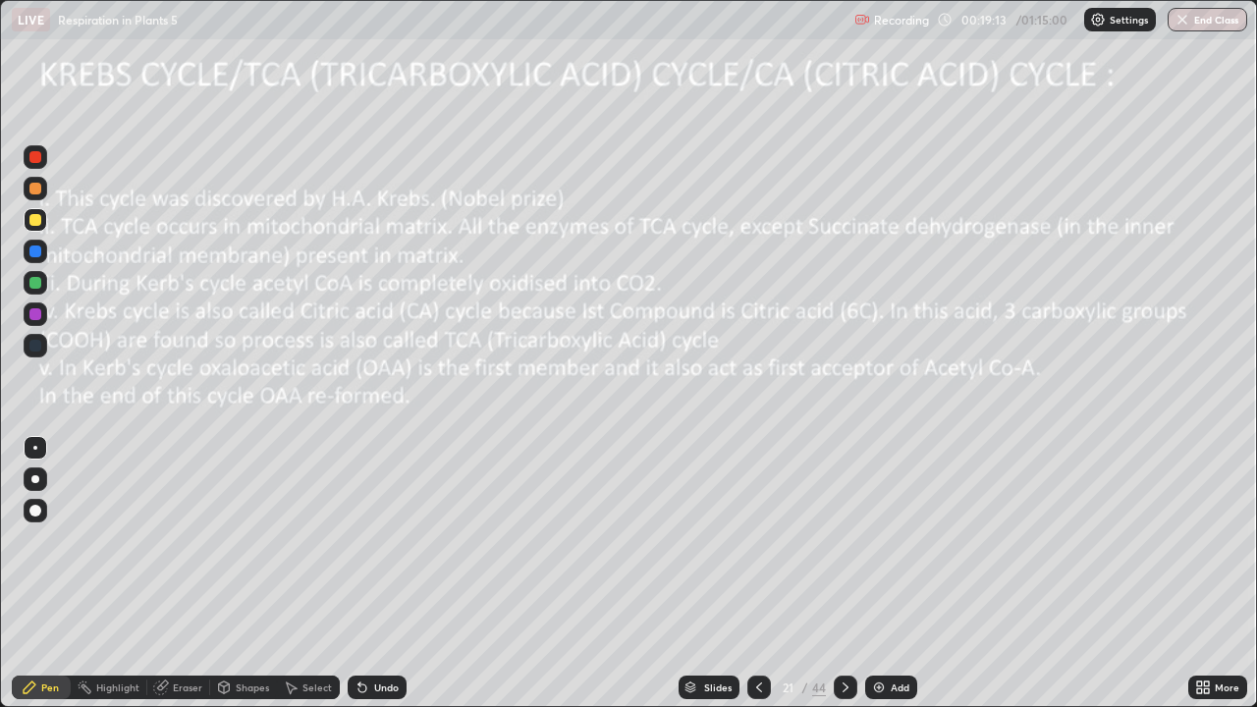
click at [844, 574] on icon at bounding box center [846, 688] width 16 height 16
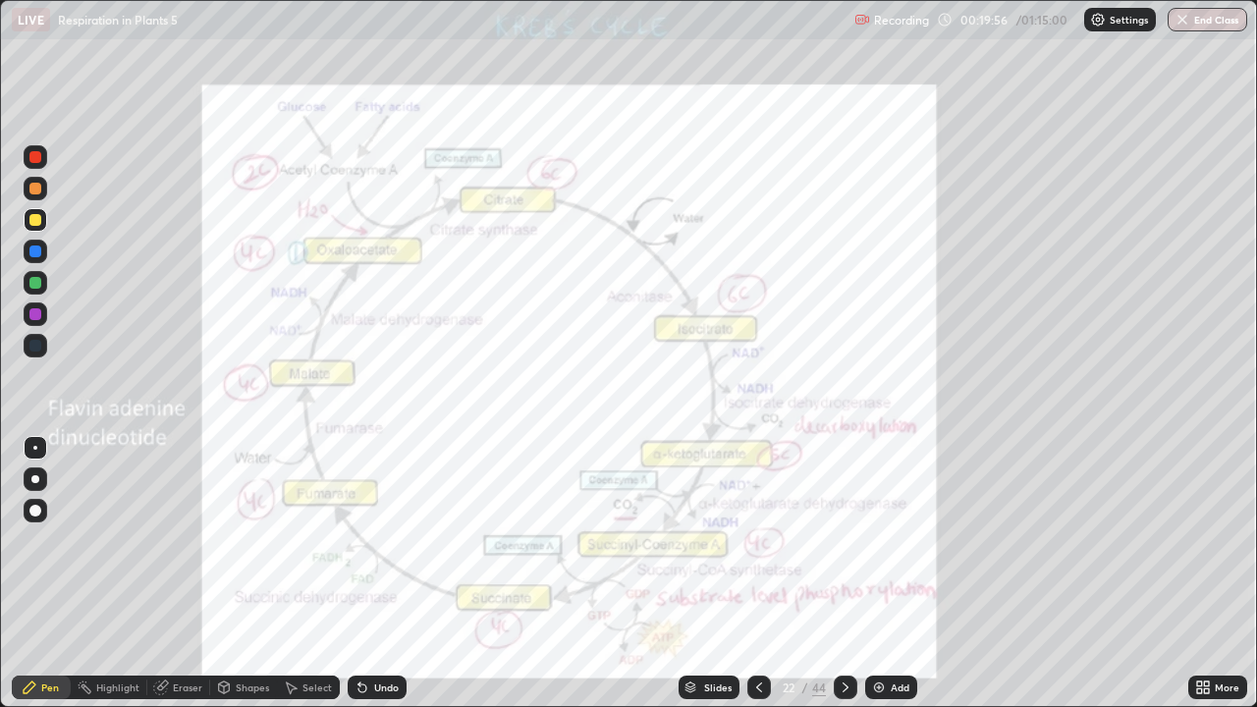
click at [37, 161] on div at bounding box center [35, 157] width 12 height 12
click at [203, 574] on div "Eraser" at bounding box center [178, 688] width 63 height 24
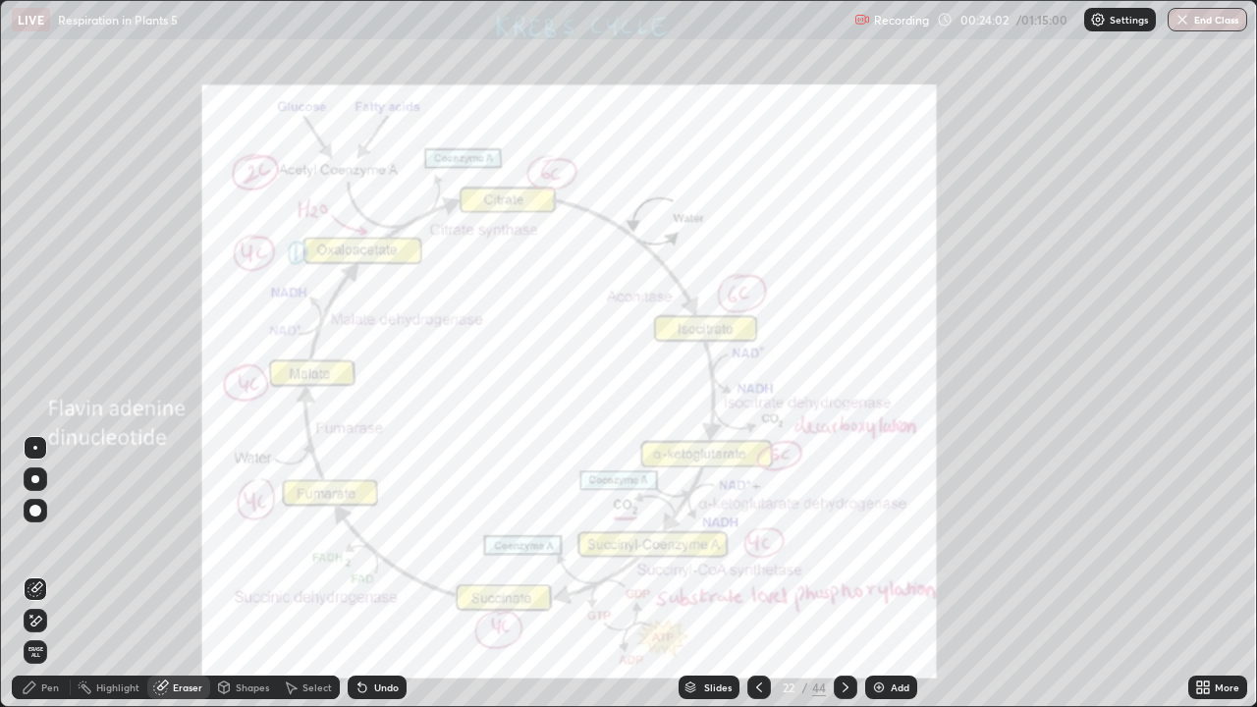
click at [34, 574] on span "Erase all" at bounding box center [36, 652] width 22 height 12
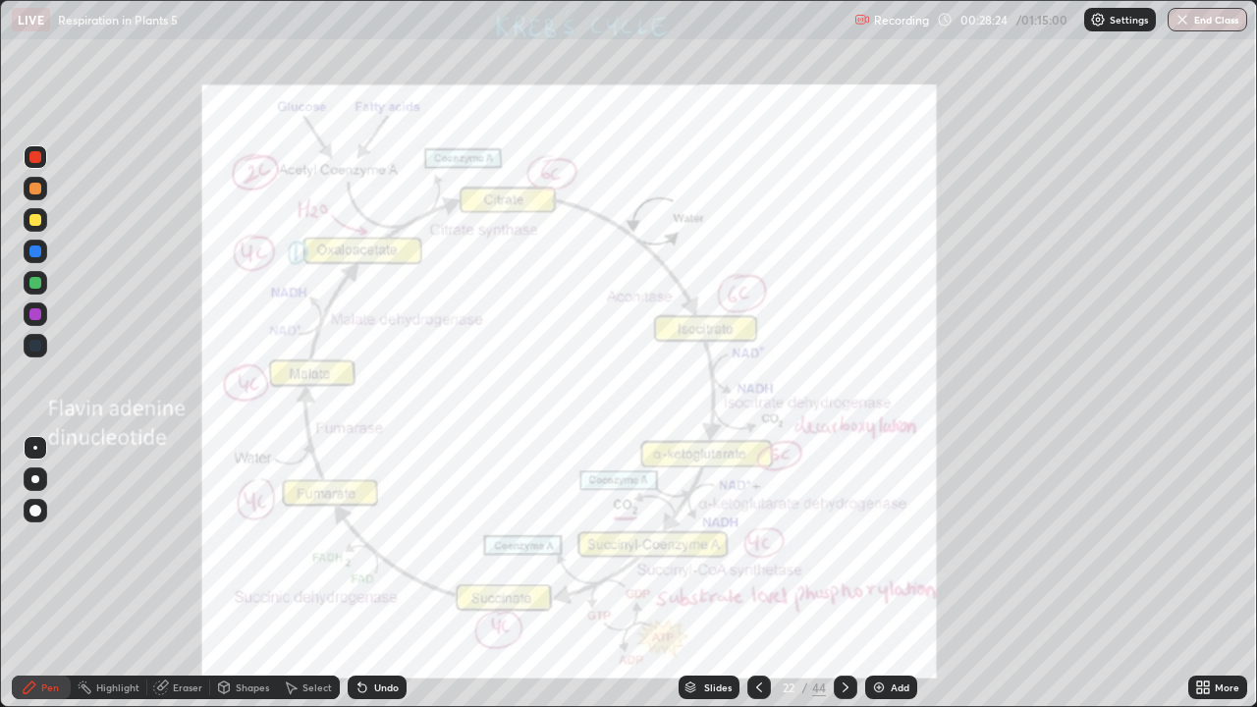
click at [903, 574] on div "Add" at bounding box center [891, 688] width 52 height 24
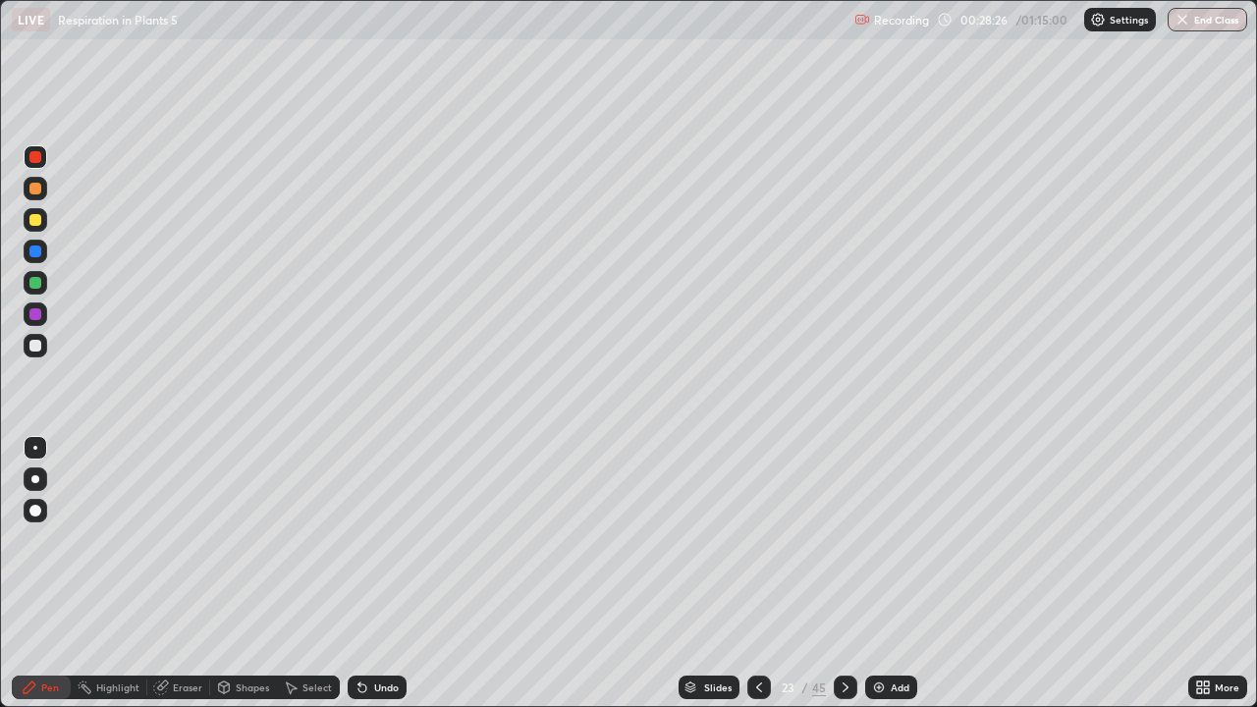
click at [28, 188] on div at bounding box center [36, 189] width 24 height 24
click at [44, 477] on div at bounding box center [36, 480] width 24 height 24
click at [401, 574] on div "Undo" at bounding box center [377, 688] width 59 height 24
click at [397, 574] on div "Undo" at bounding box center [377, 688] width 59 height 24
click at [393, 574] on div "Undo" at bounding box center [377, 688] width 59 height 24
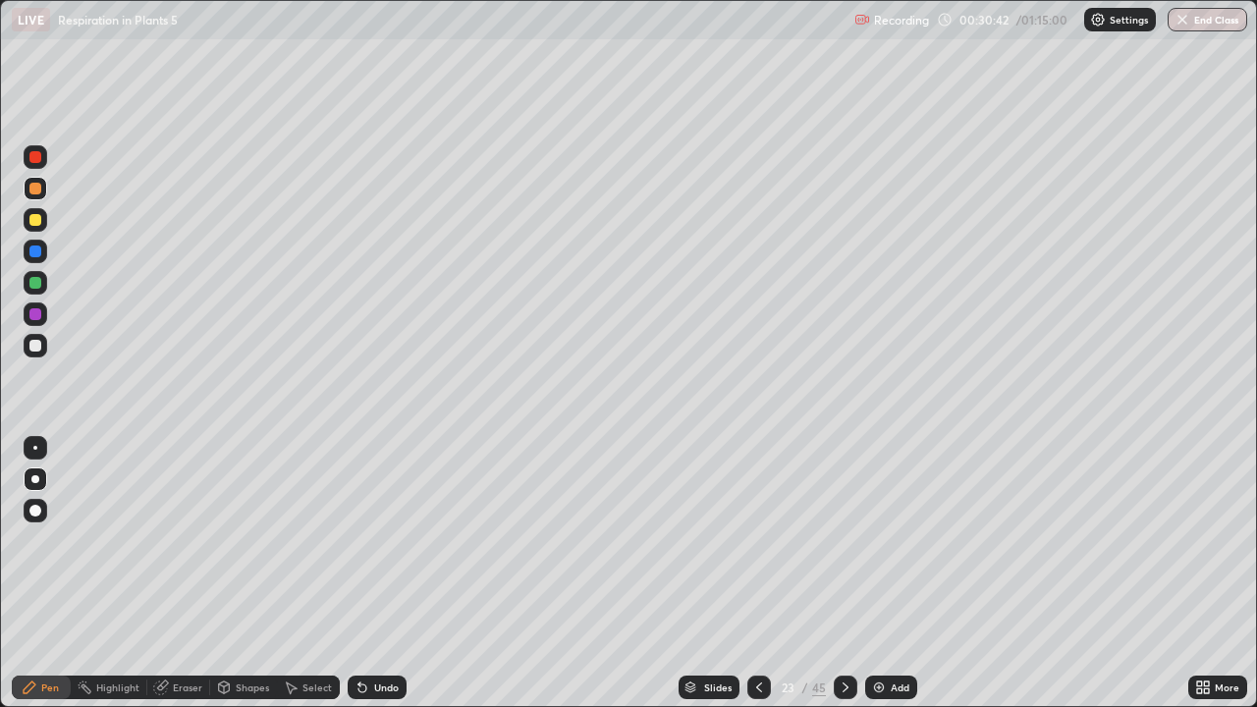
click at [392, 574] on div "Undo" at bounding box center [377, 688] width 59 height 24
click at [393, 574] on div "Undo" at bounding box center [377, 688] width 59 height 24
click at [392, 574] on div "Undo" at bounding box center [377, 688] width 59 height 24
click at [393, 574] on div "Undo" at bounding box center [377, 688] width 59 height 24
click at [395, 574] on div "Undo" at bounding box center [377, 688] width 59 height 24
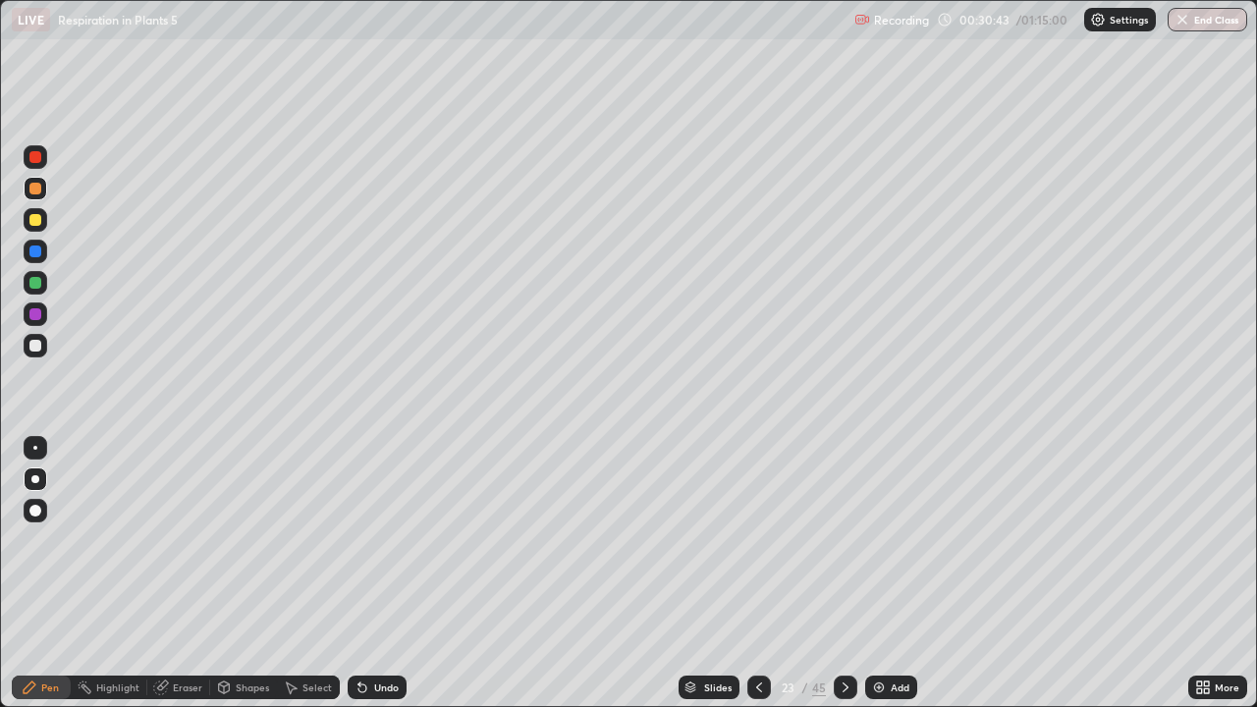
click at [394, 574] on div "Undo" at bounding box center [377, 688] width 59 height 24
click at [392, 574] on div "Undo" at bounding box center [373, 687] width 67 height 39
click at [394, 574] on div "Undo" at bounding box center [373, 687] width 67 height 39
click at [393, 574] on div "Undo" at bounding box center [373, 687] width 67 height 39
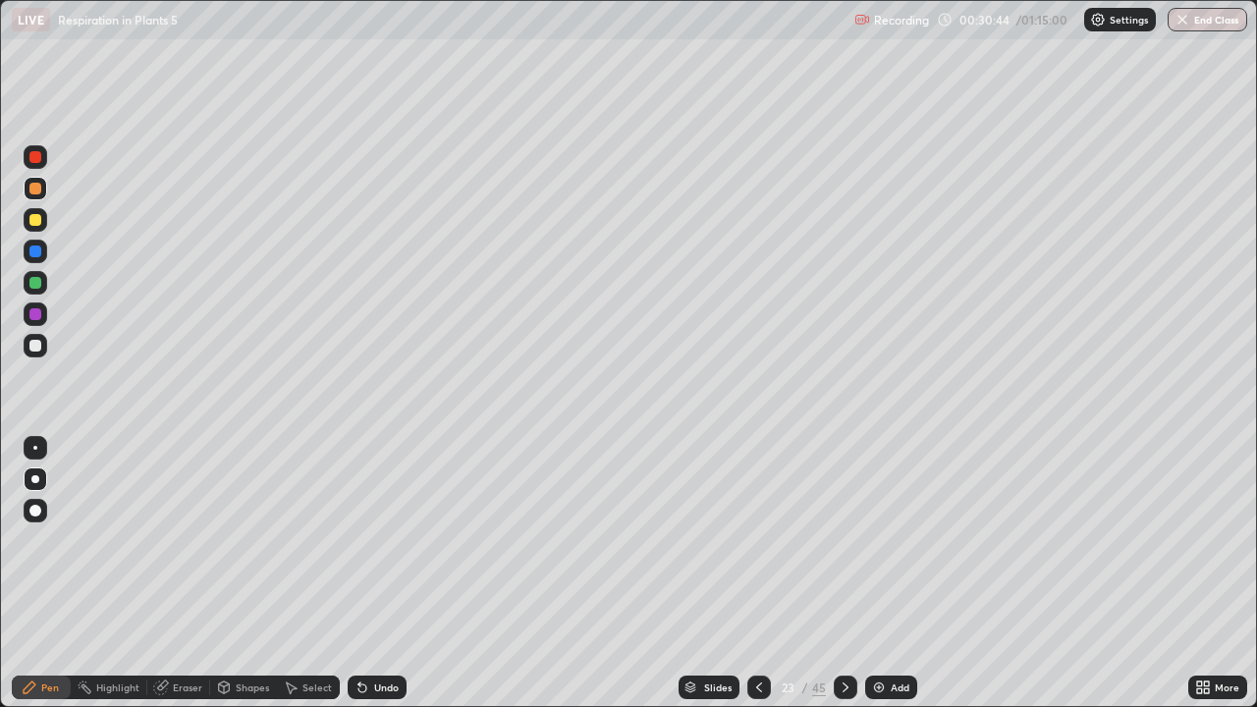
click at [392, 574] on div "Undo" at bounding box center [373, 687] width 67 height 39
click at [389, 574] on div "Undo" at bounding box center [373, 687] width 67 height 39
click at [388, 574] on div "Undo" at bounding box center [373, 687] width 67 height 39
click at [388, 574] on div "Undo" at bounding box center [386, 688] width 25 height 10
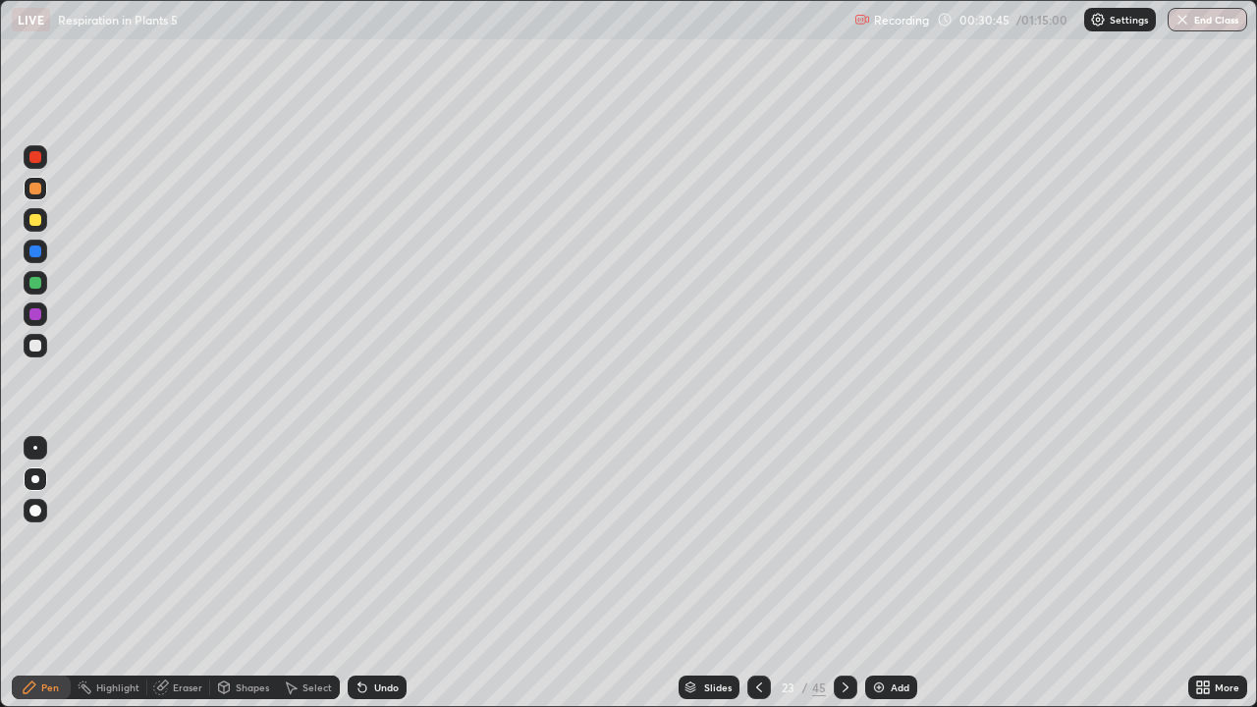
click at [387, 574] on div "Undo" at bounding box center [386, 688] width 25 height 10
click at [386, 574] on div "Undo" at bounding box center [386, 688] width 25 height 10
click at [384, 574] on div "Undo" at bounding box center [386, 688] width 25 height 10
click at [386, 574] on div "Undo" at bounding box center [386, 688] width 25 height 10
click at [40, 284] on div at bounding box center [35, 283] width 12 height 12
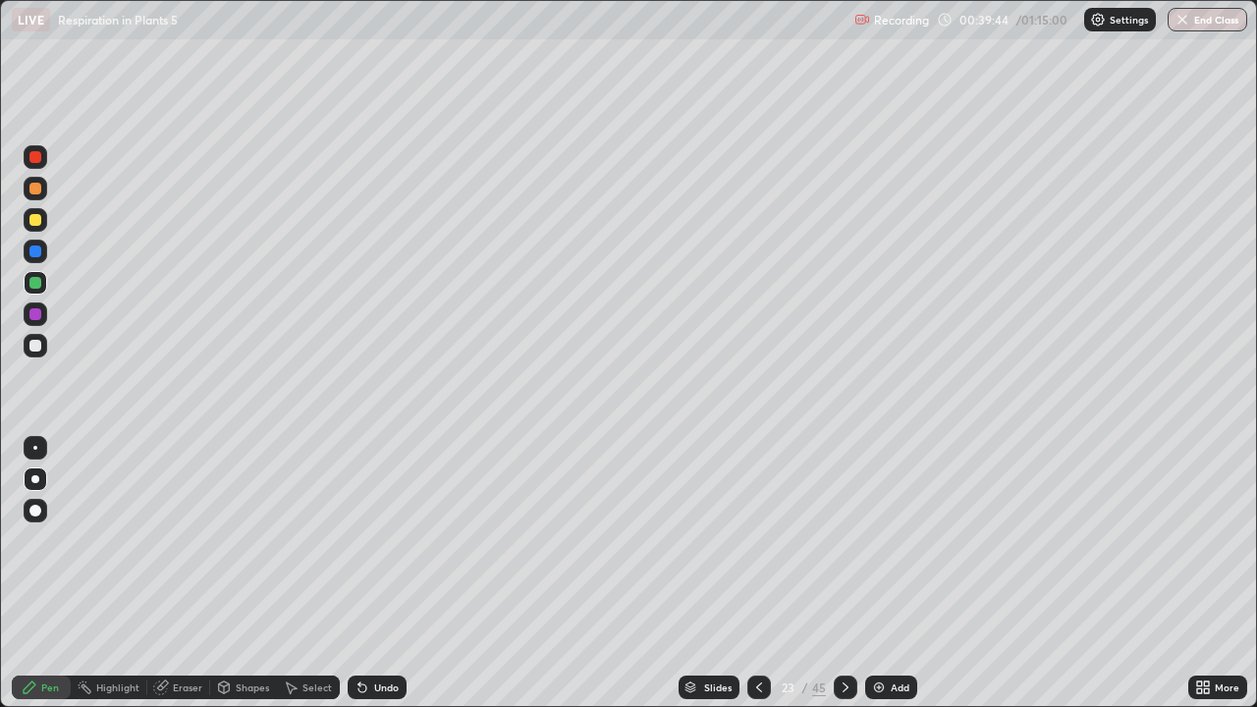
click at [847, 574] on icon at bounding box center [846, 688] width 16 height 16
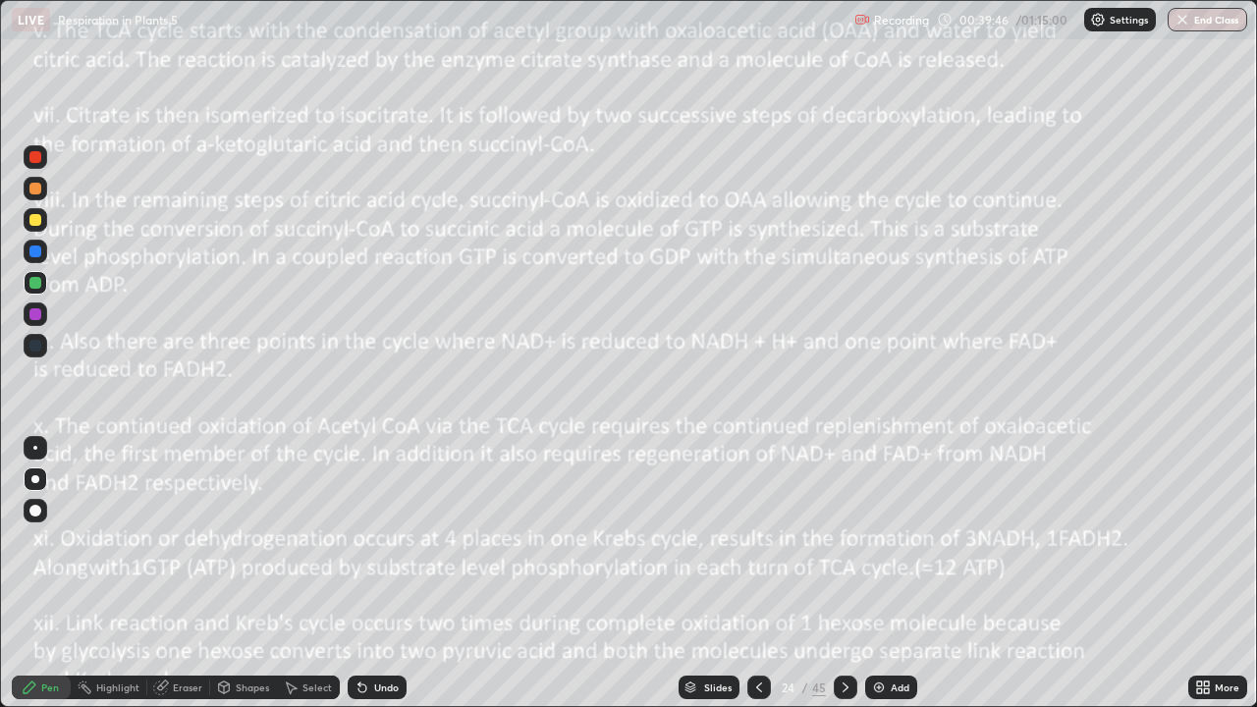
click at [844, 574] on icon at bounding box center [846, 688] width 16 height 16
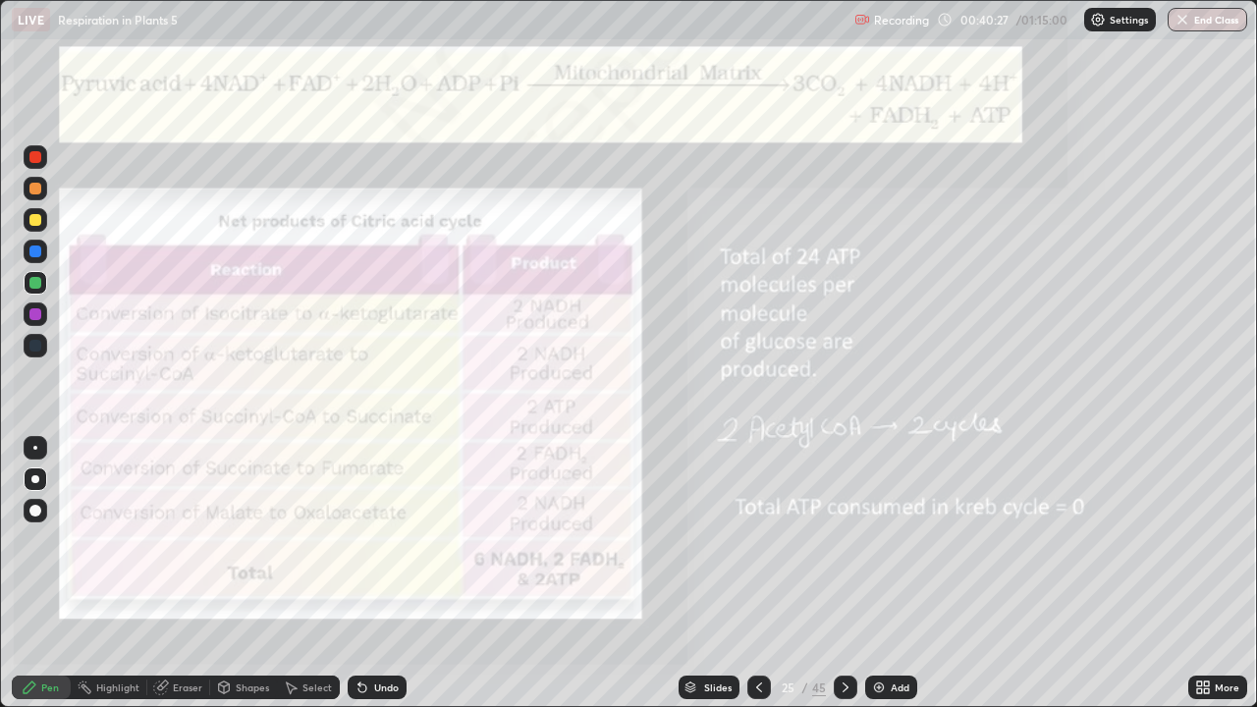
click at [756, 574] on icon at bounding box center [759, 688] width 6 height 10
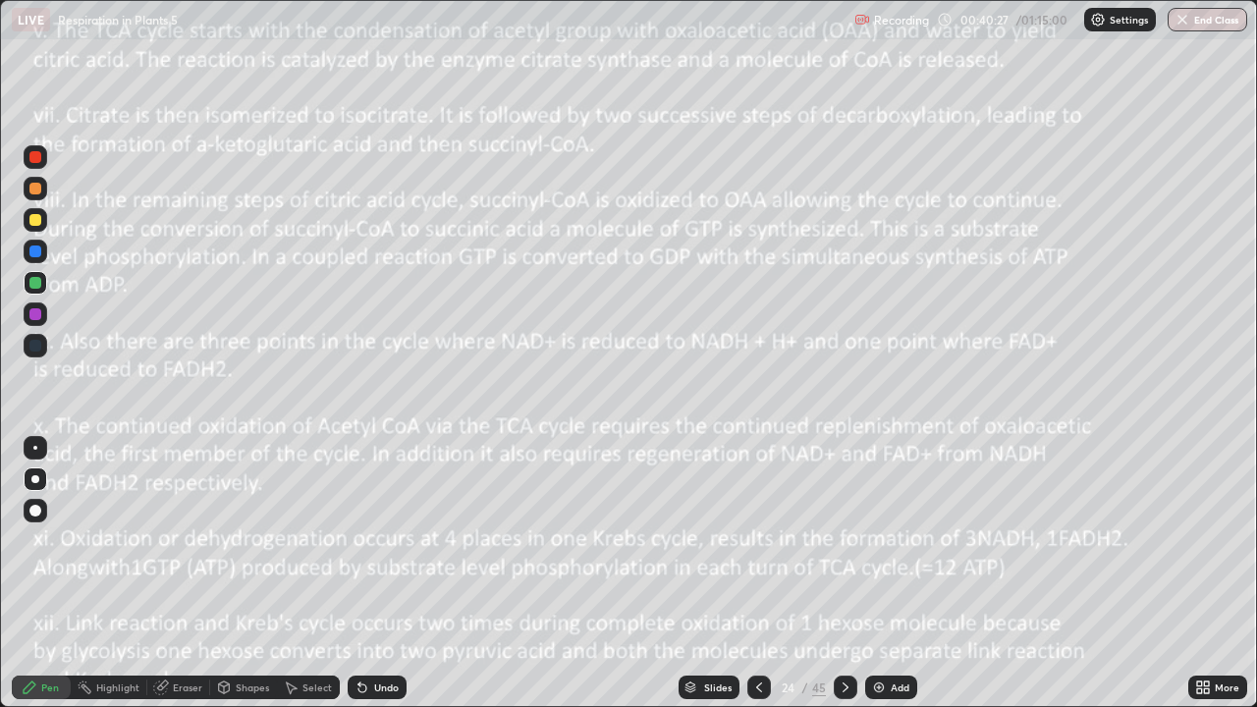
click at [756, 574] on icon at bounding box center [759, 688] width 16 height 16
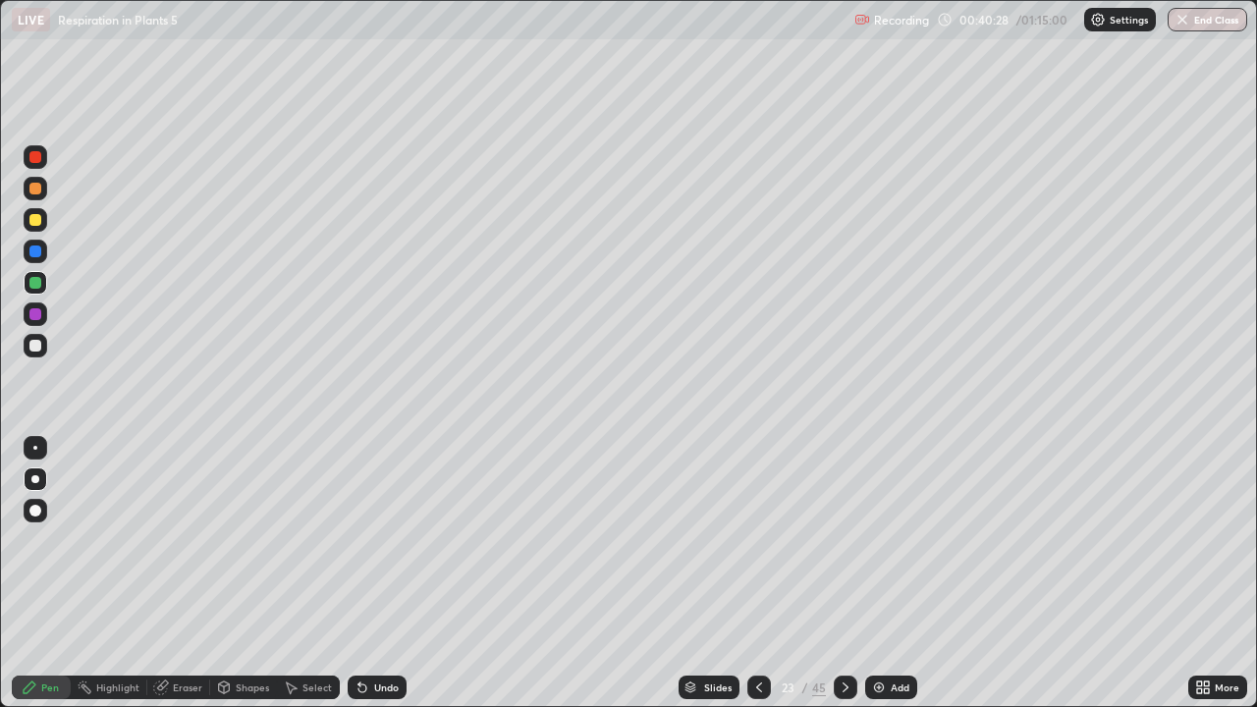
click at [757, 574] on div at bounding box center [759, 688] width 24 height 24
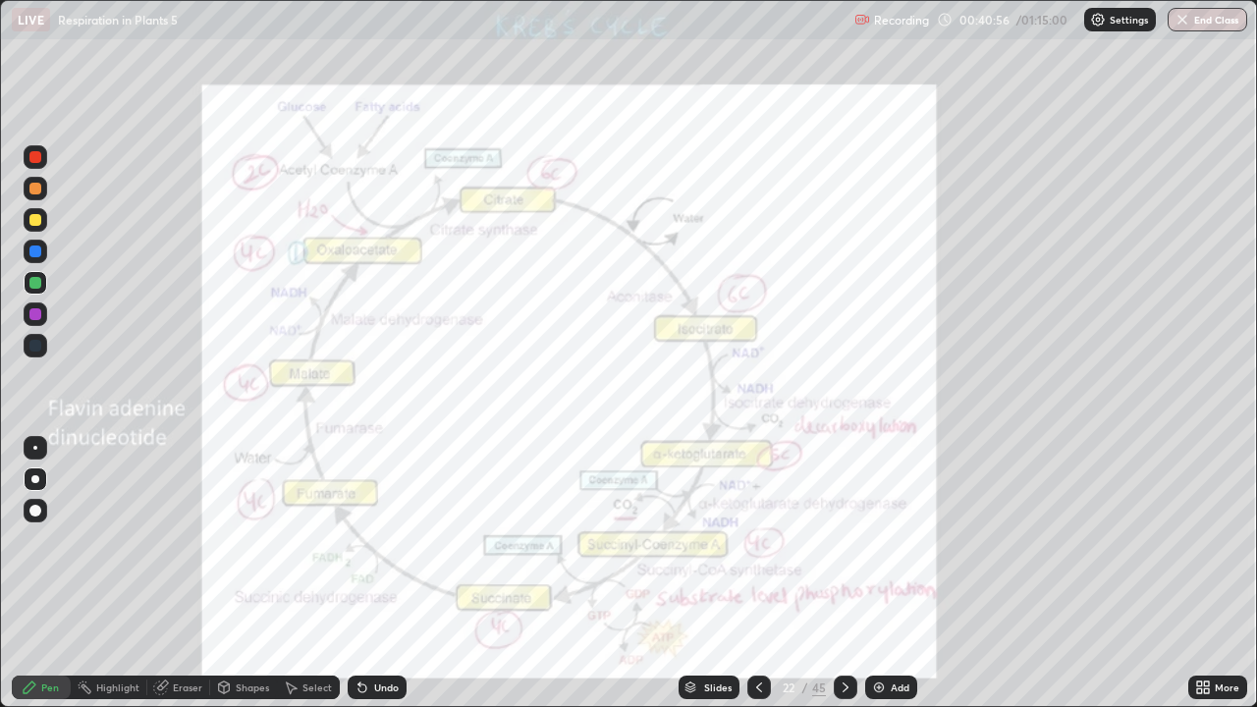
click at [843, 574] on icon at bounding box center [846, 688] width 16 height 16
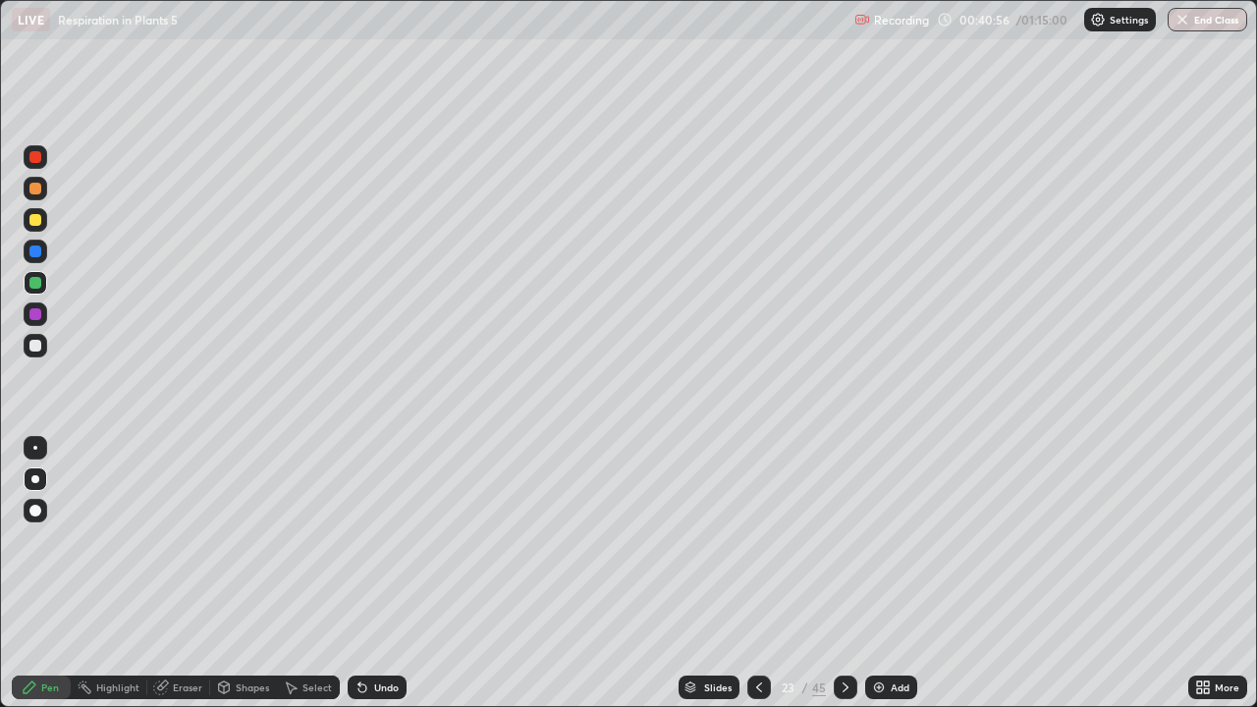
click at [844, 574] on icon at bounding box center [846, 688] width 16 height 16
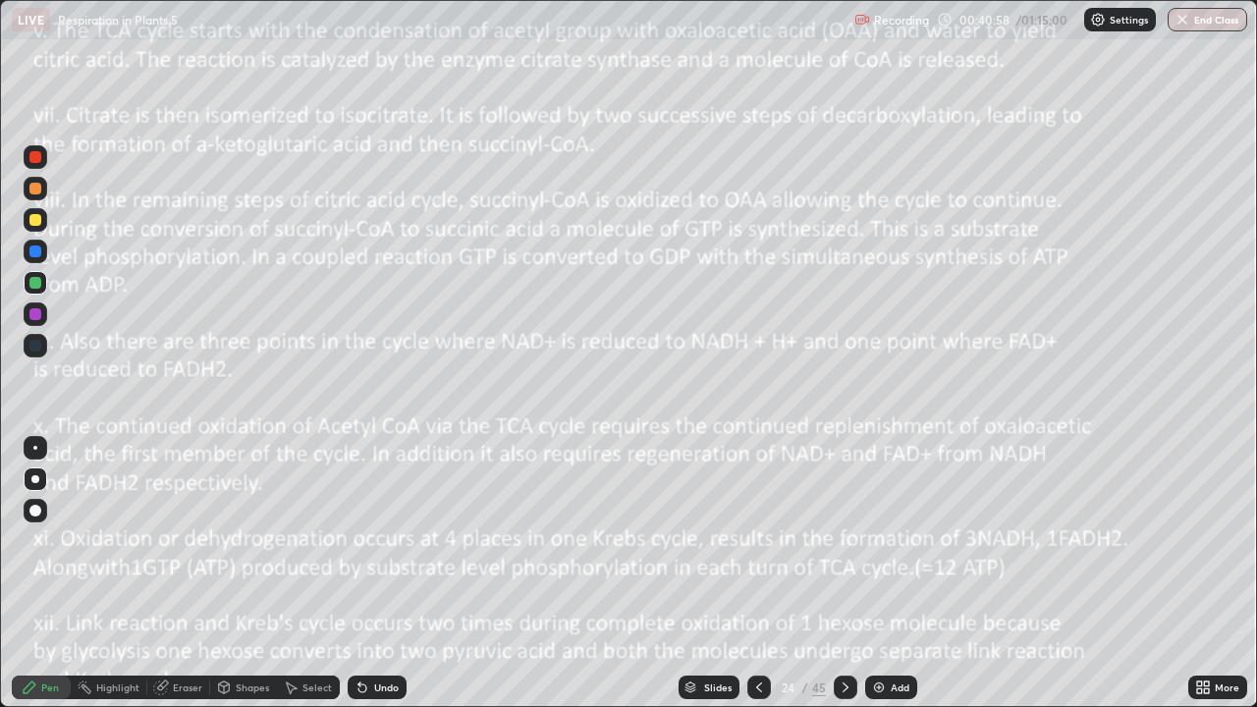
click at [846, 574] on icon at bounding box center [846, 688] width 16 height 16
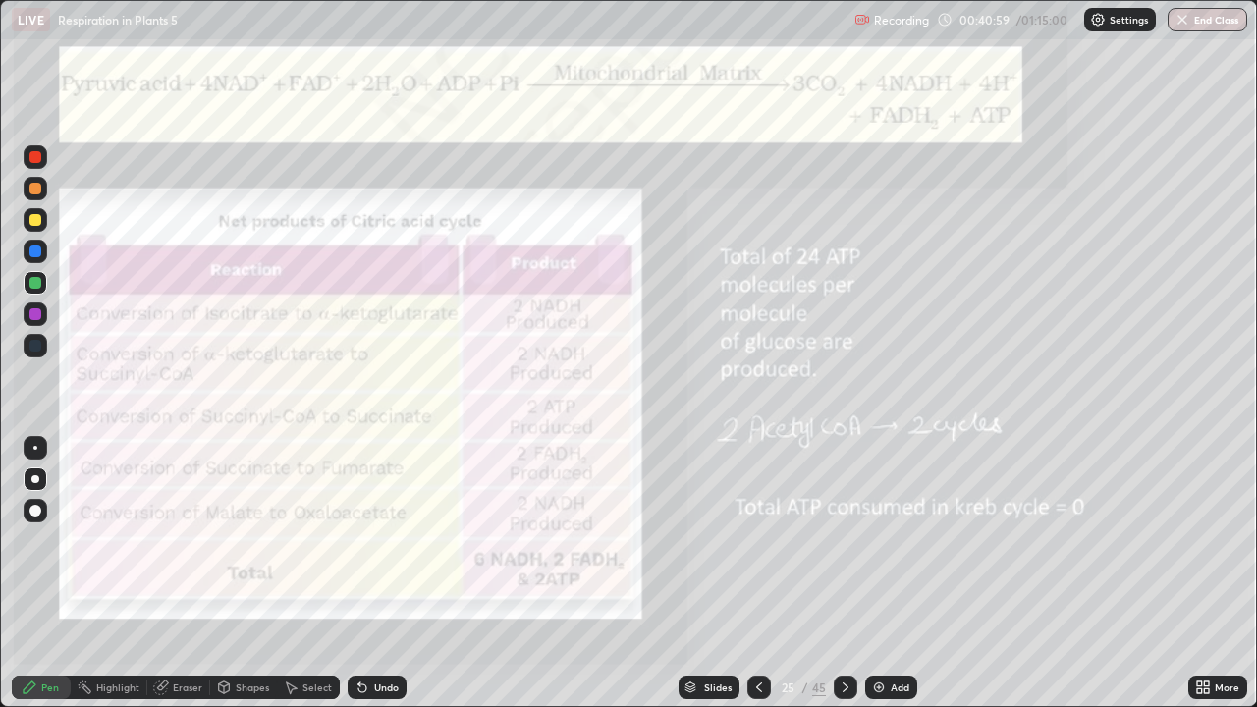
click at [891, 574] on div "Add" at bounding box center [900, 688] width 19 height 10
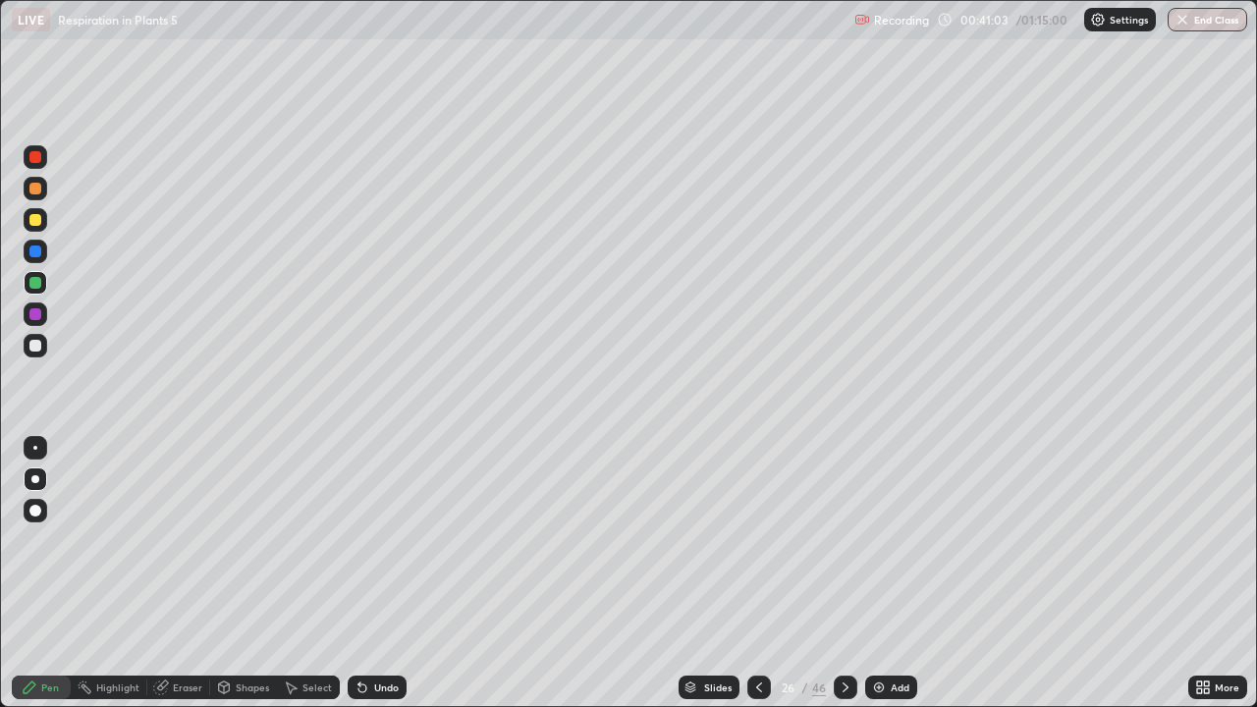
click at [42, 348] on div at bounding box center [36, 346] width 24 height 24
click at [43, 488] on div at bounding box center [36, 480] width 24 height 24
click at [40, 222] on div at bounding box center [35, 220] width 12 height 12
click at [332, 574] on div "Select" at bounding box center [308, 688] width 63 height 24
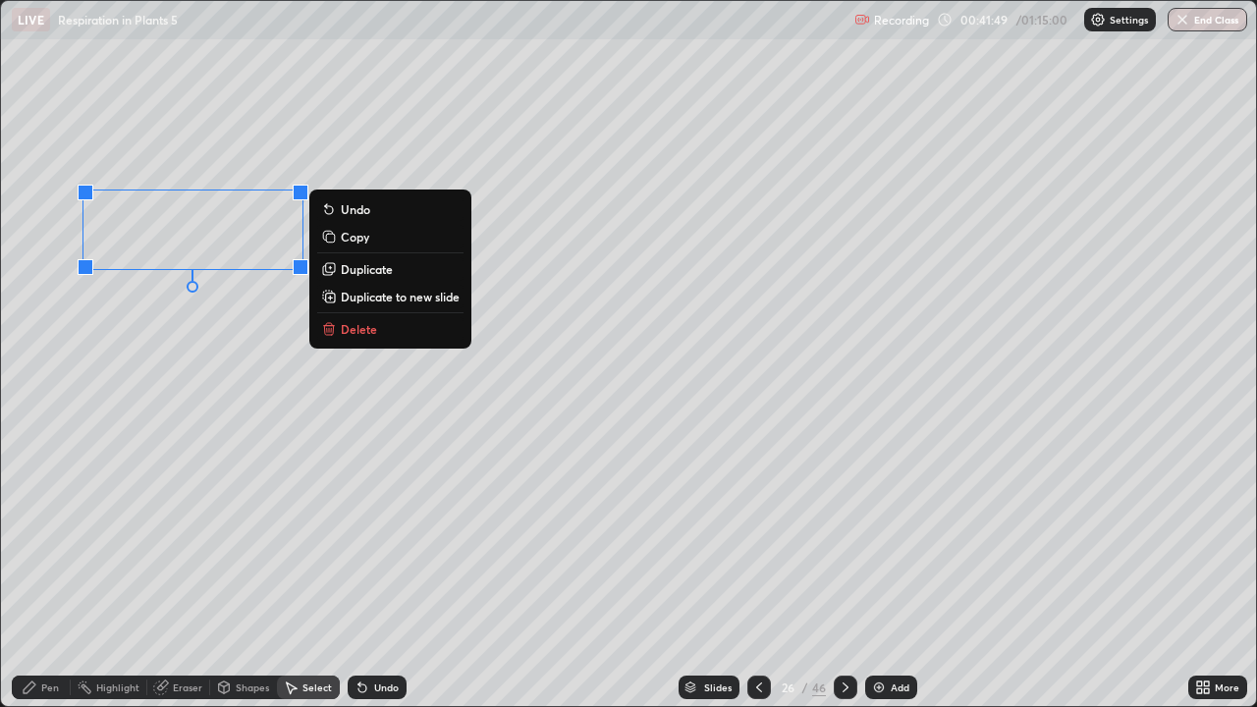
click at [52, 574] on div "Pen" at bounding box center [41, 688] width 59 height 24
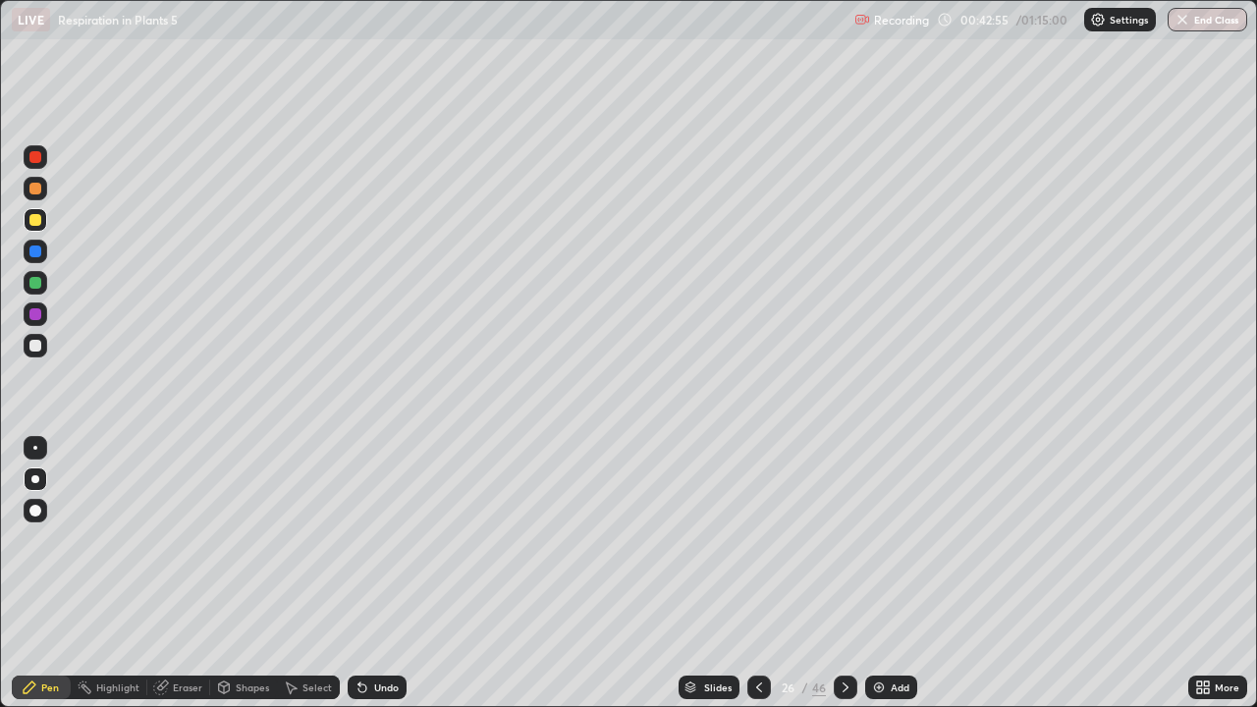
click at [31, 285] on div at bounding box center [35, 283] width 12 height 12
click at [34, 341] on div at bounding box center [35, 346] width 12 height 12
click at [33, 191] on div at bounding box center [35, 189] width 12 height 12
click at [846, 574] on div at bounding box center [846, 688] width 24 height 24
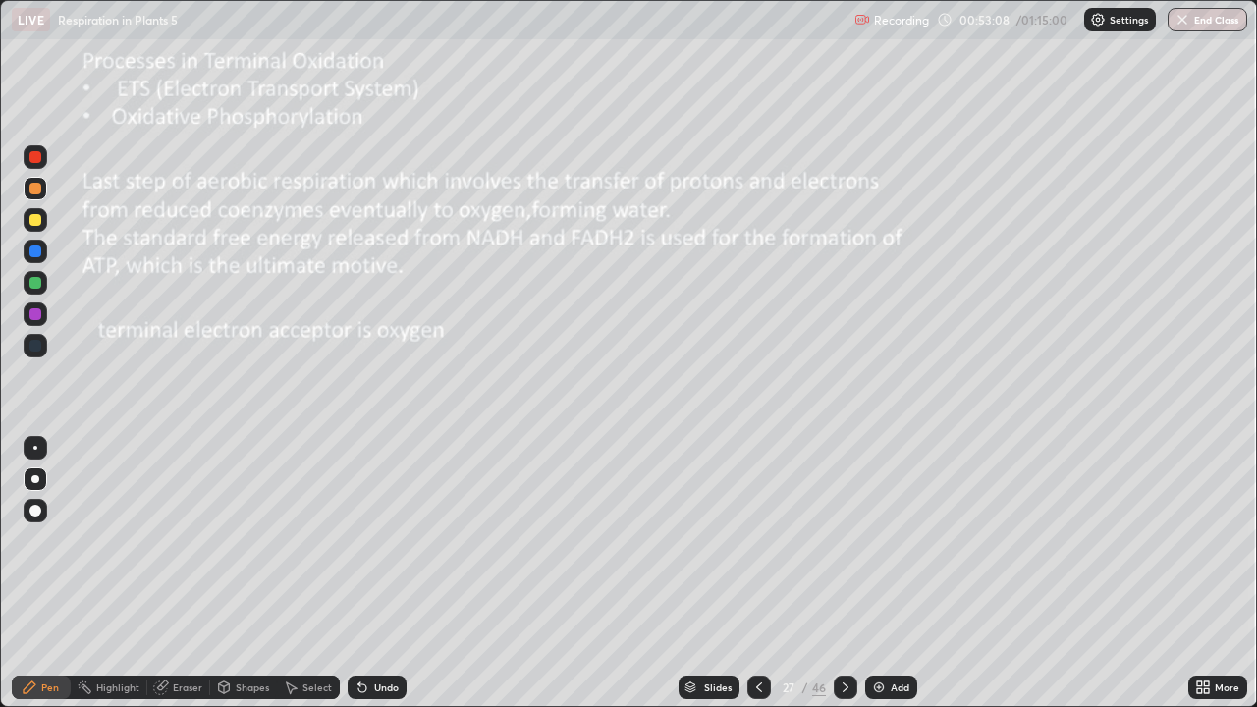
click at [822, 574] on div "46" at bounding box center [819, 688] width 14 height 18
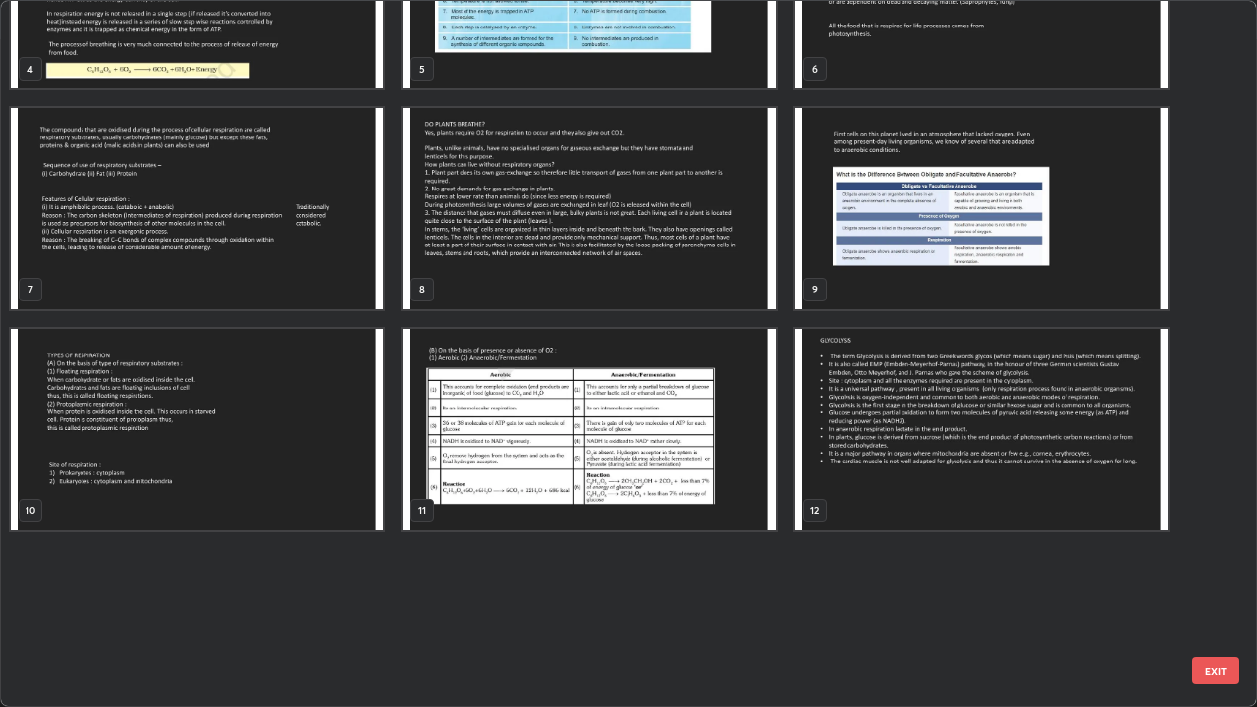
scroll to position [0, 0]
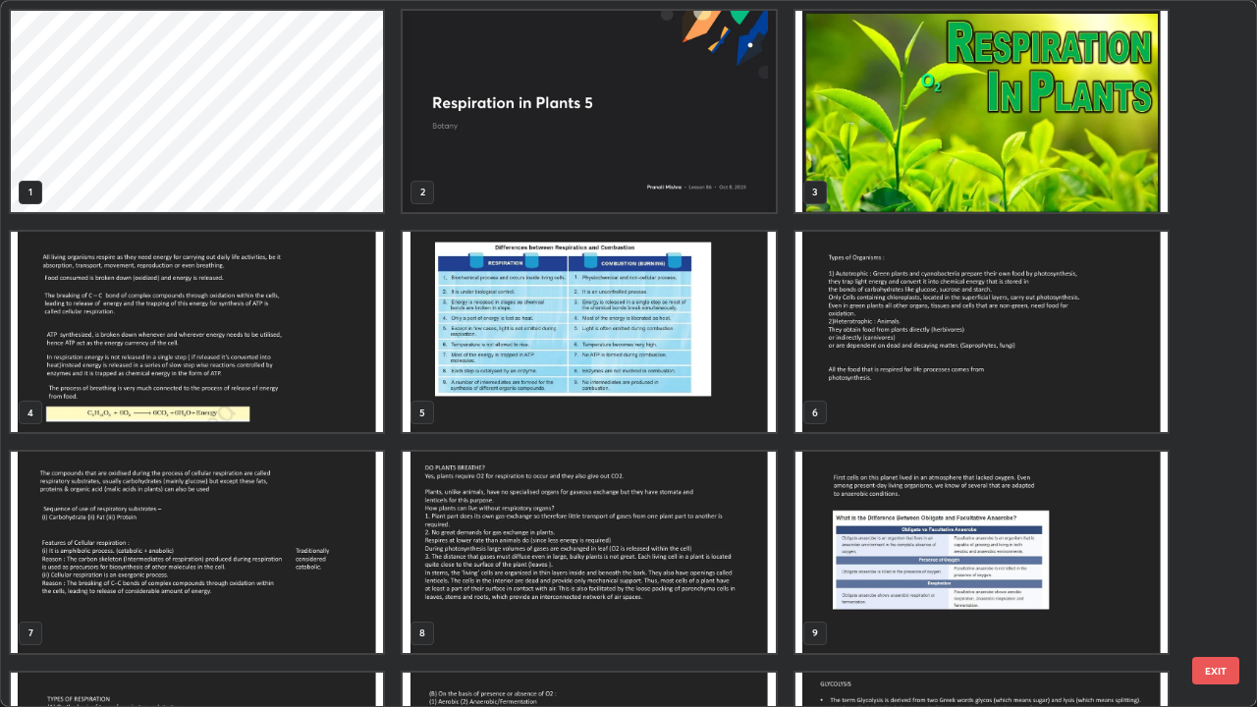
click at [366, 395] on img "grid" at bounding box center [197, 332] width 372 height 201
click at [364, 393] on img "grid" at bounding box center [197, 332] width 372 height 201
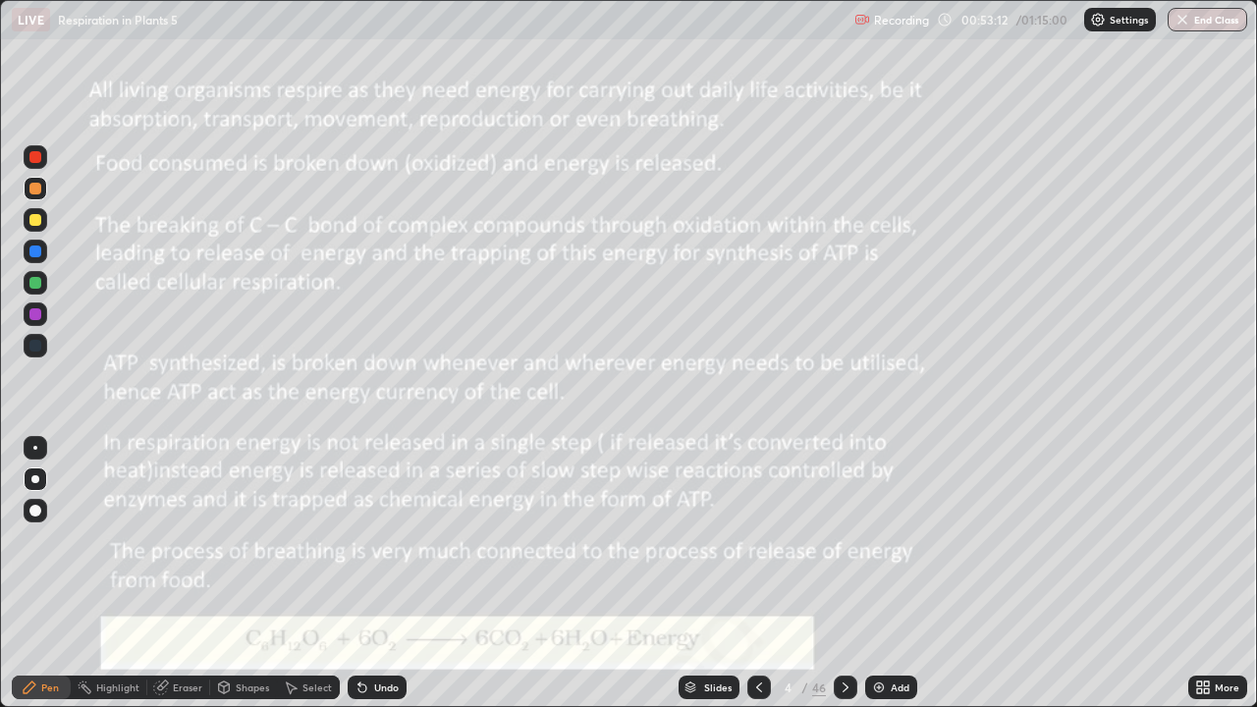
click at [366, 385] on img "grid" at bounding box center [197, 332] width 372 height 201
click at [818, 574] on div "46" at bounding box center [819, 688] width 14 height 18
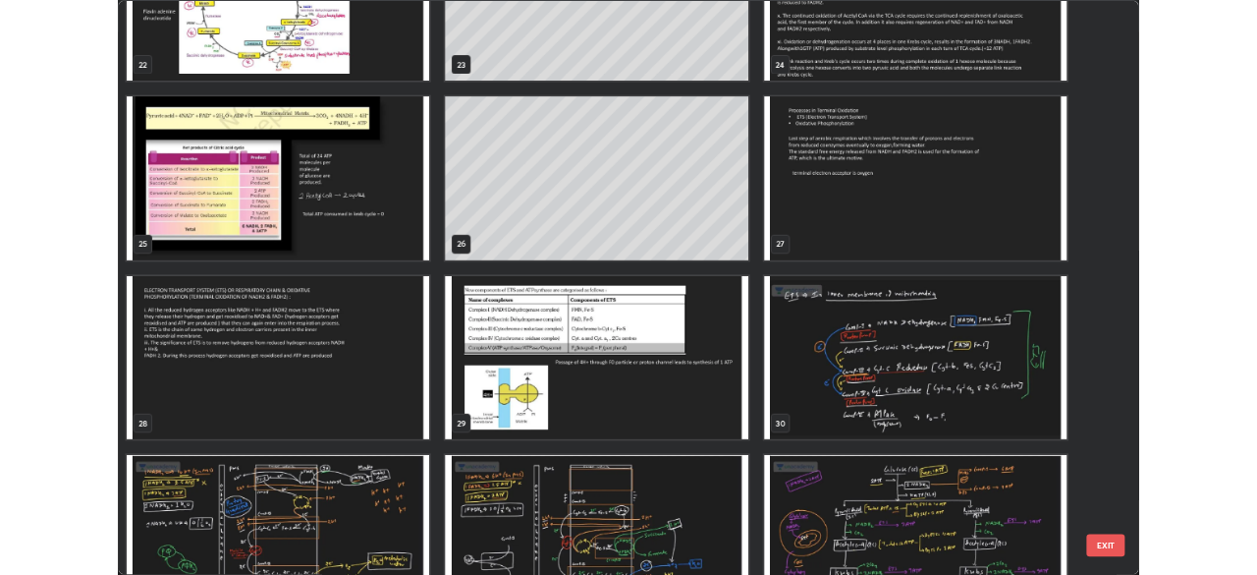
scroll to position [1663, 0]
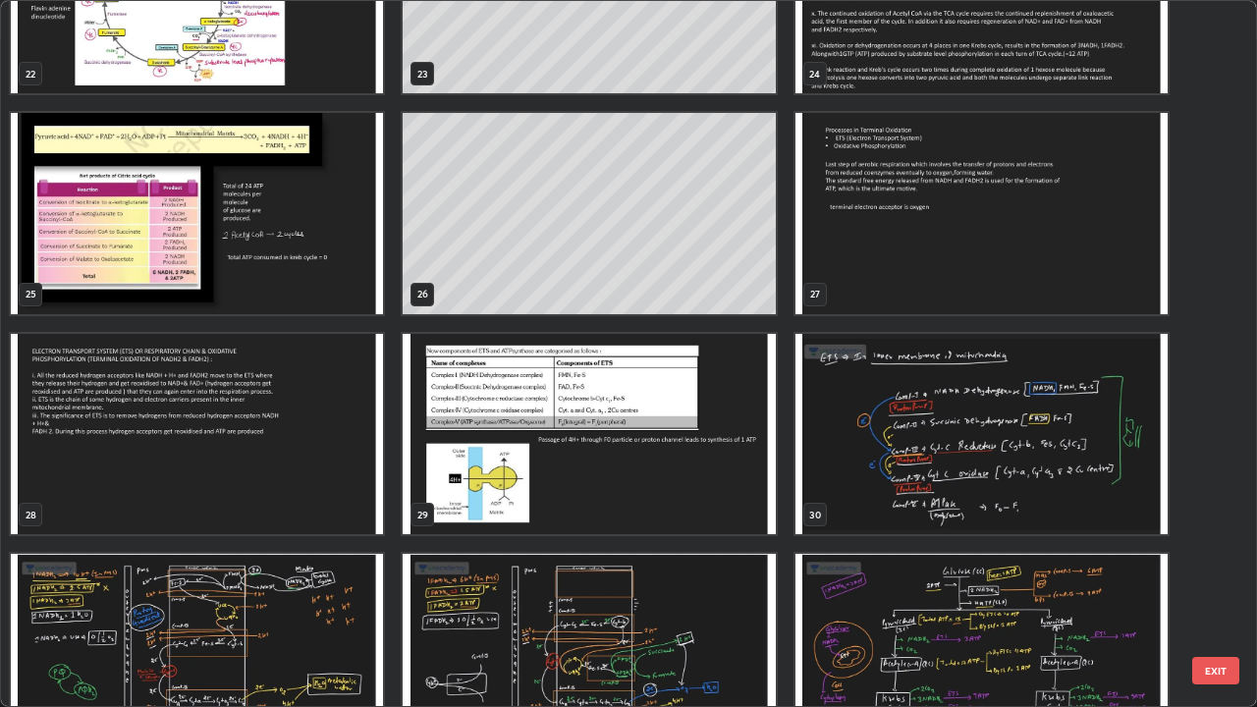
click at [998, 289] on img "grid" at bounding box center [982, 213] width 372 height 201
click at [1000, 296] on img "grid" at bounding box center [982, 213] width 372 height 201
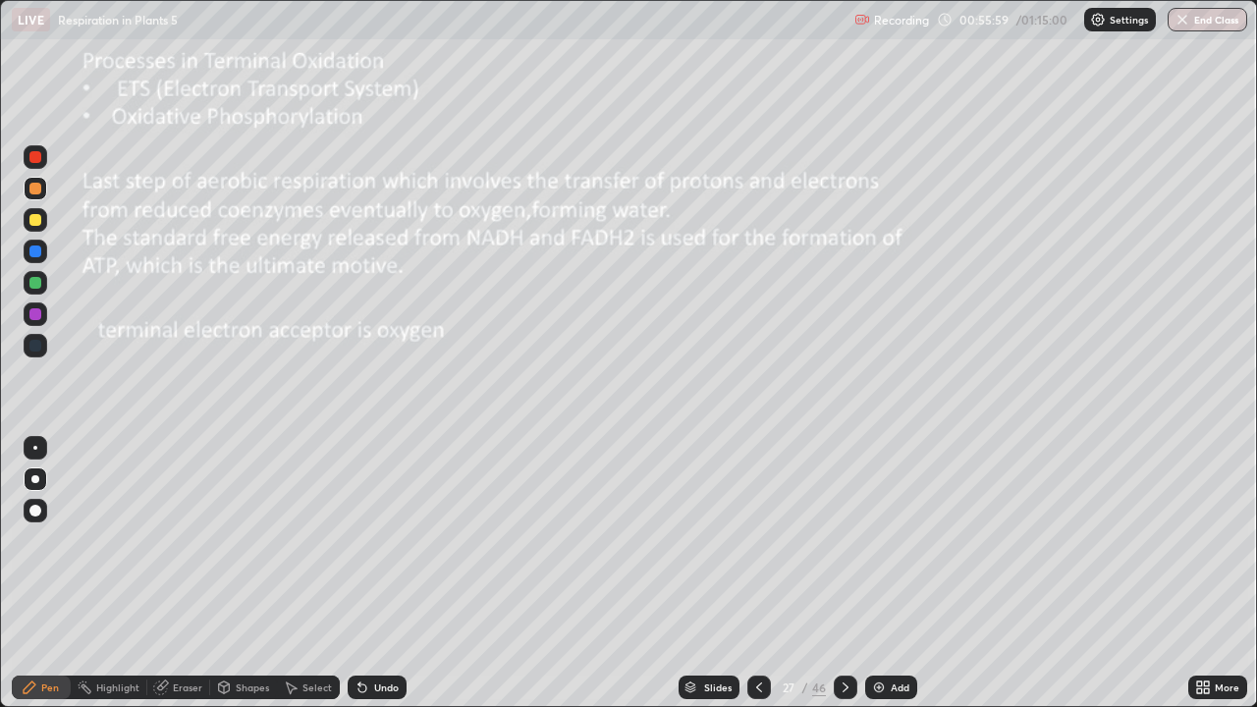
click at [842, 574] on icon at bounding box center [846, 688] width 16 height 16
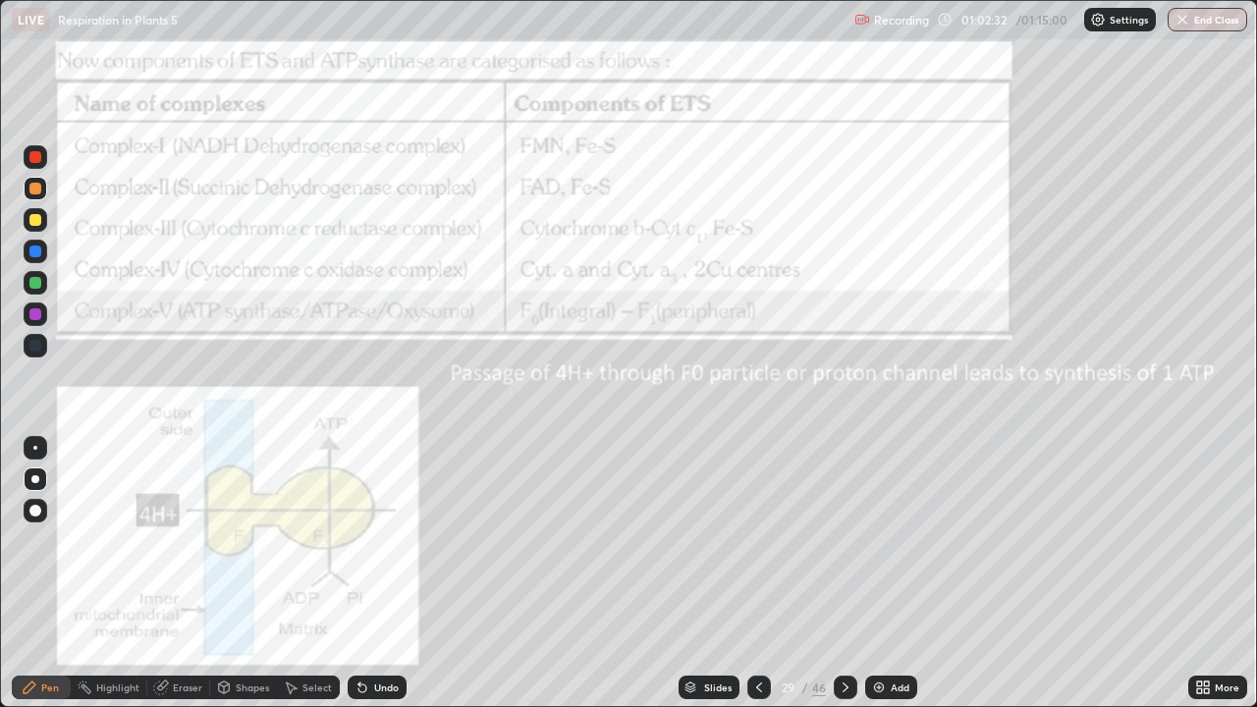
click at [841, 574] on icon at bounding box center [846, 688] width 16 height 16
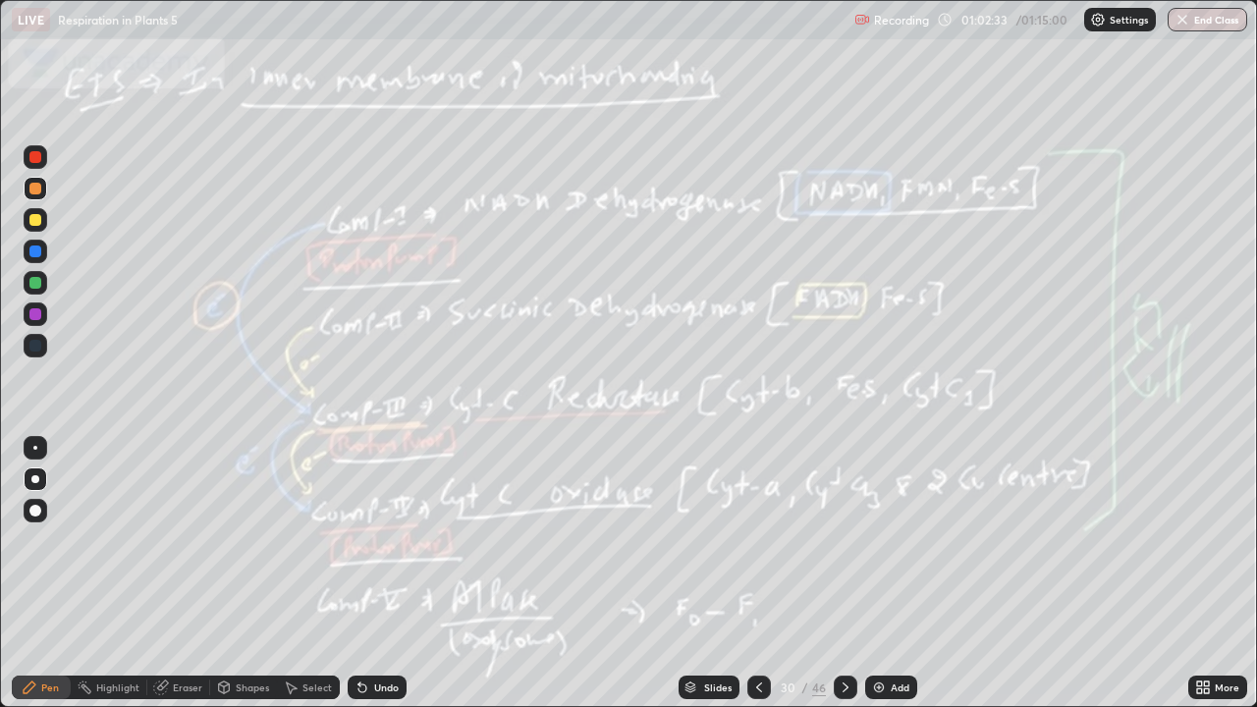
click at [842, 574] on div at bounding box center [846, 688] width 24 height 24
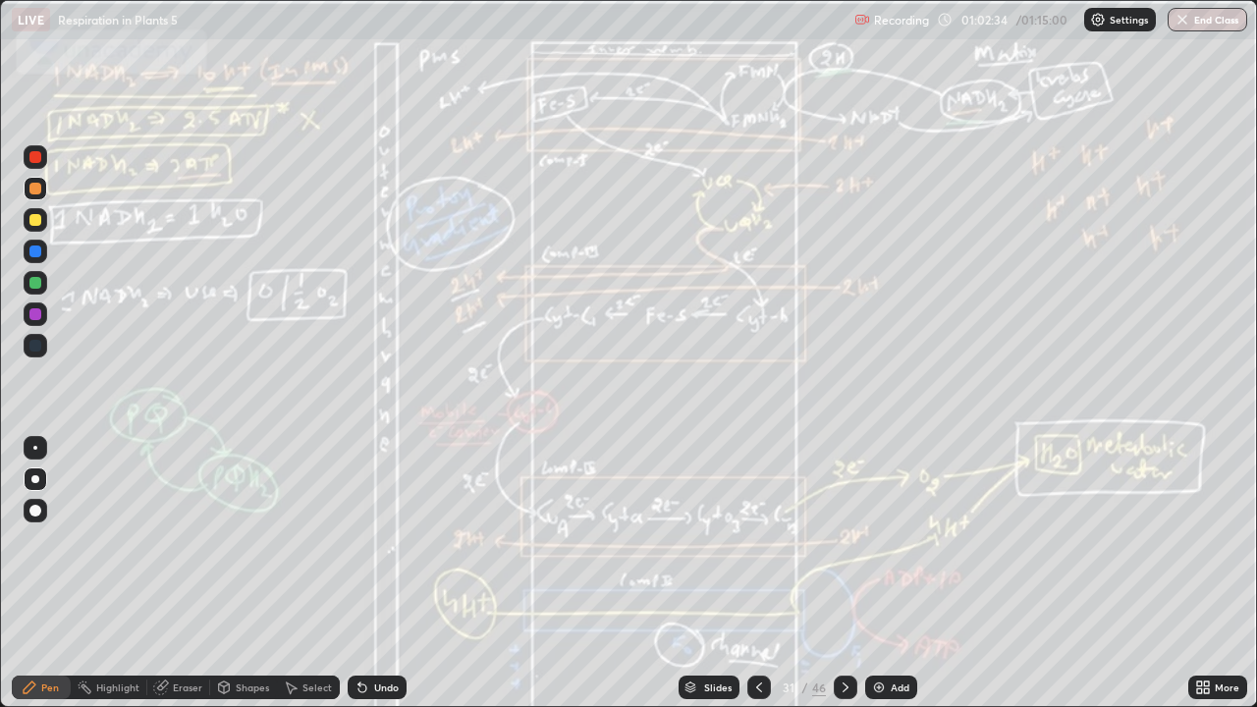
click at [847, 574] on icon at bounding box center [846, 688] width 16 height 16
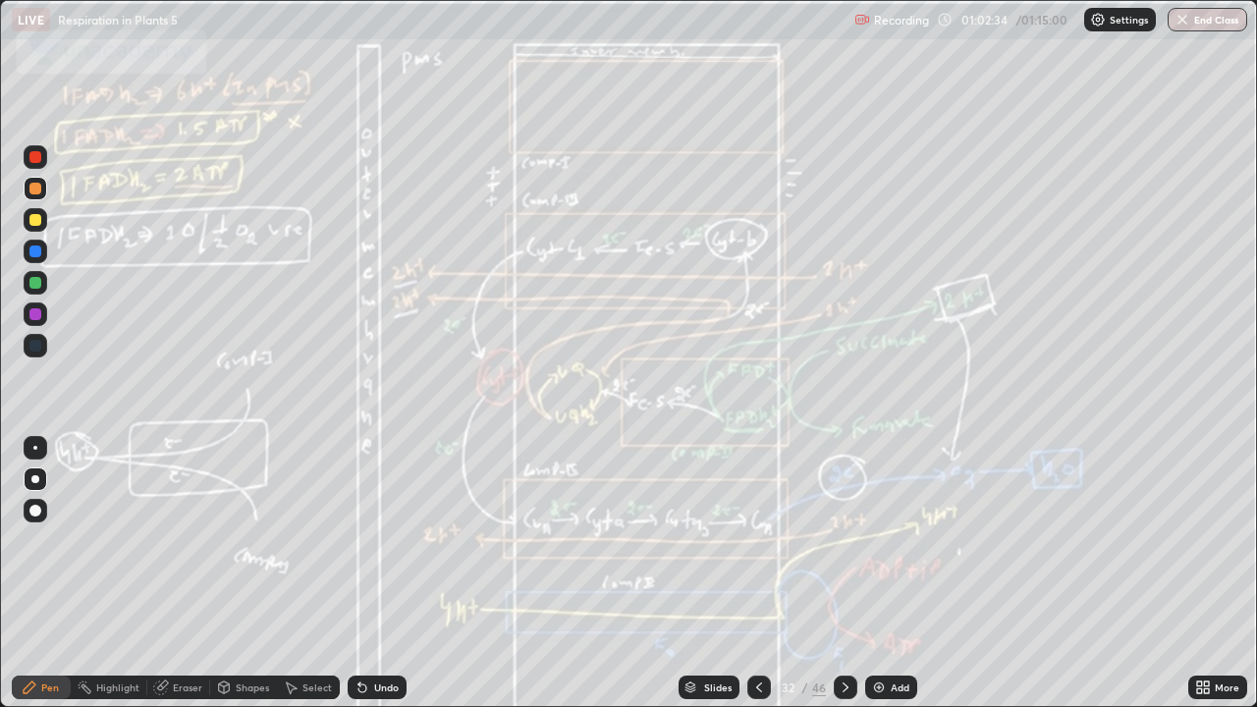
click at [846, 574] on icon at bounding box center [846, 688] width 16 height 16
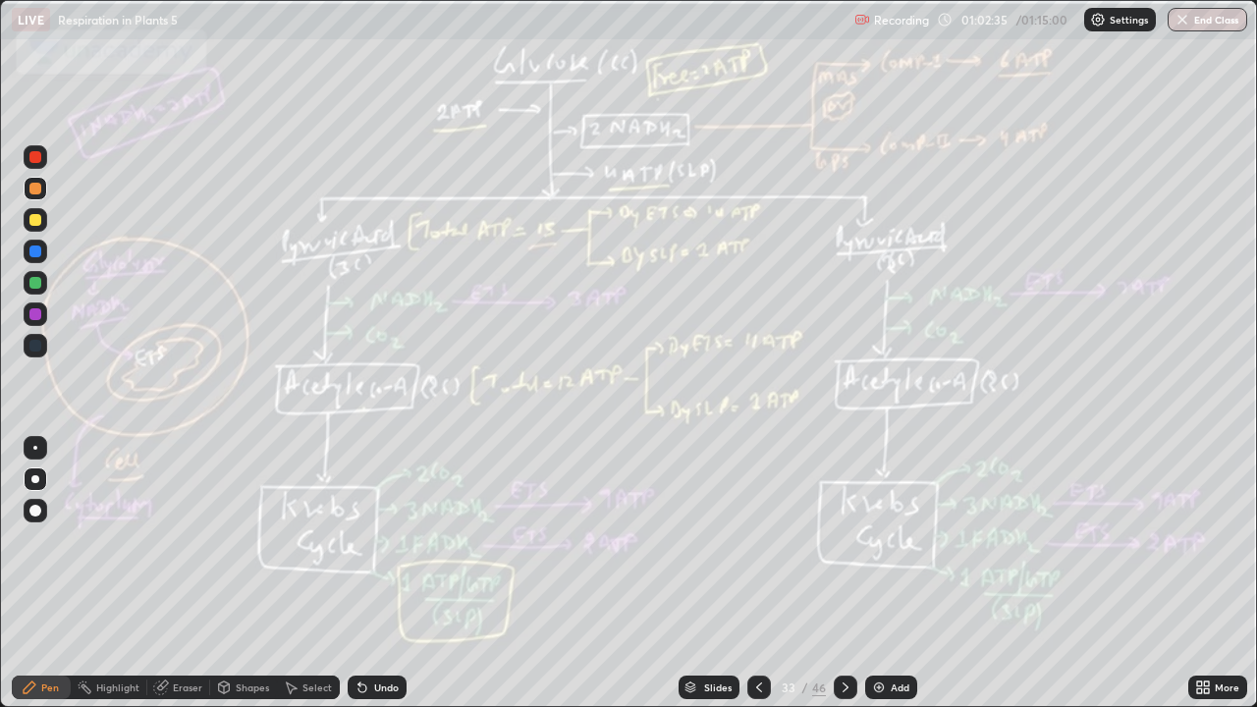
click at [844, 574] on icon at bounding box center [846, 688] width 6 height 10
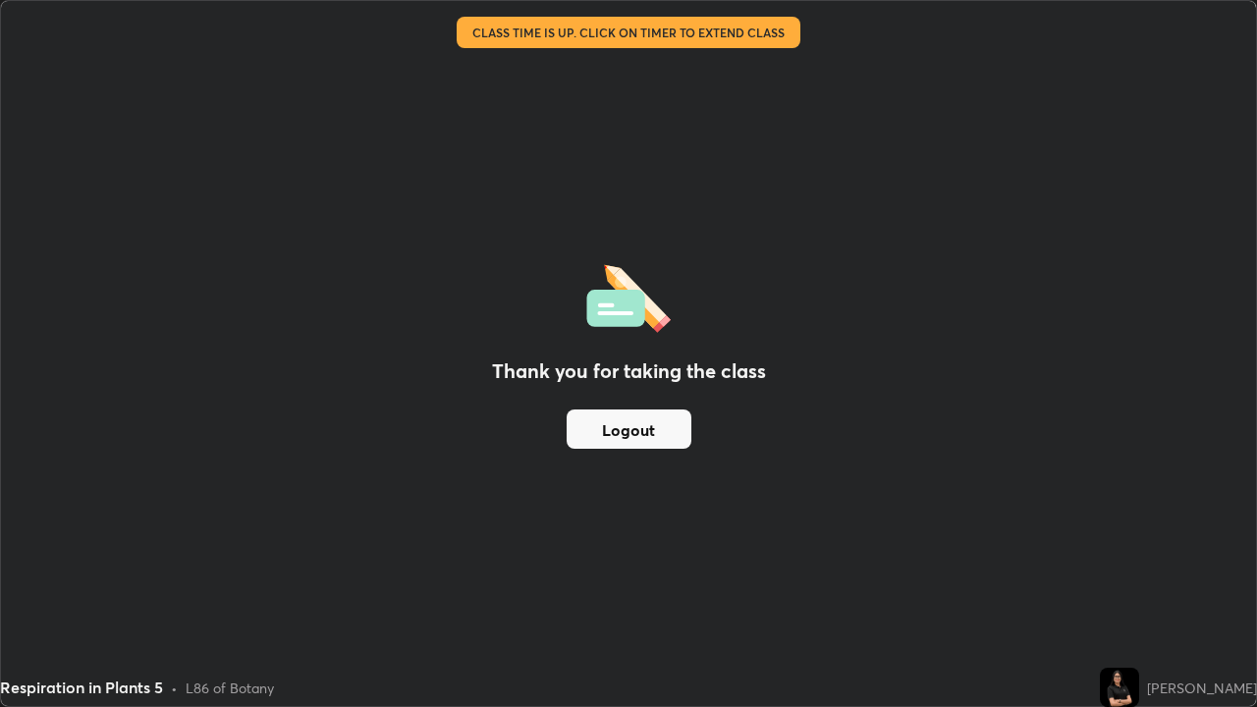
click at [830, 228] on div "Thank you for taking the class Logout" at bounding box center [628, 353] width 1255 height 705
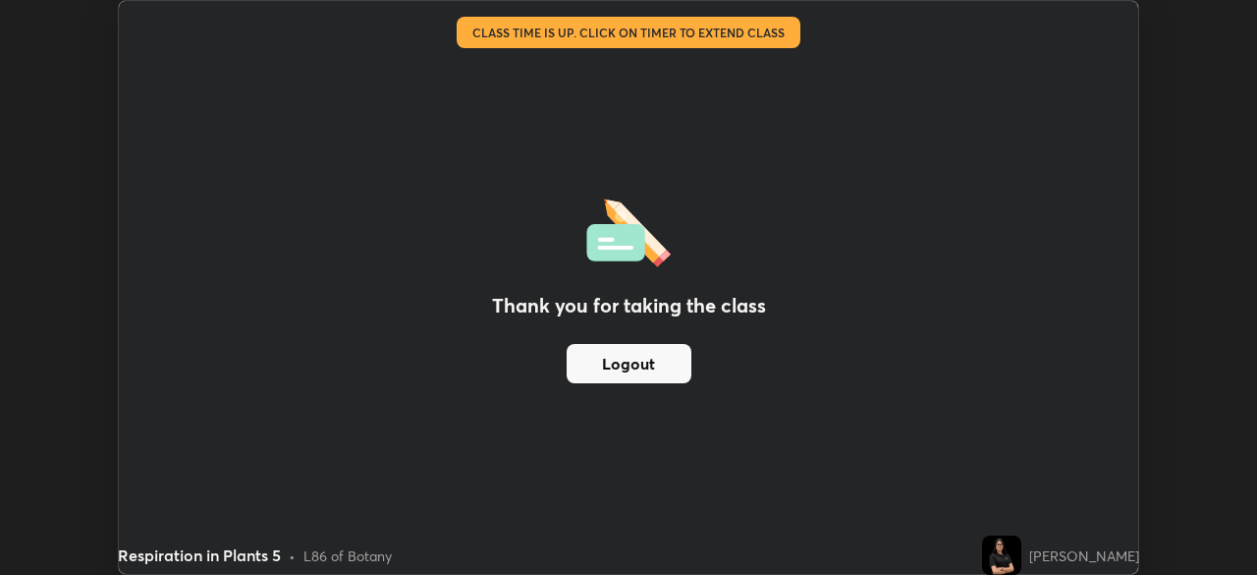
scroll to position [97643, 96961]
